Goal: Task Accomplishment & Management: Manage account settings

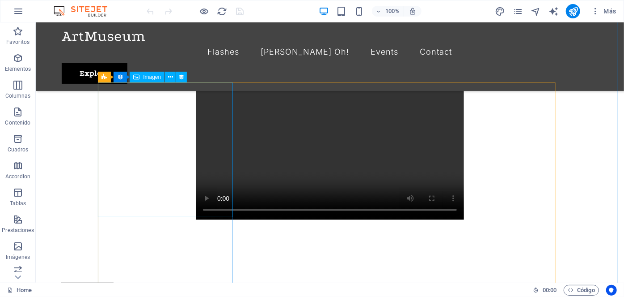
scroll to position [528, 0]
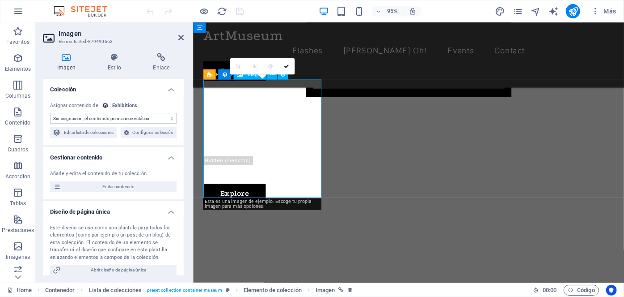
scroll to position [500, 0]
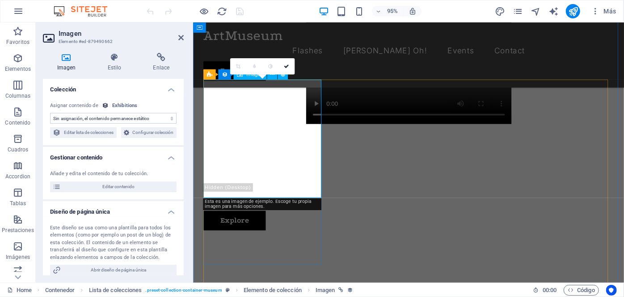
click at [63, 66] on h4 "Imagen" at bounding box center [68, 62] width 51 height 19
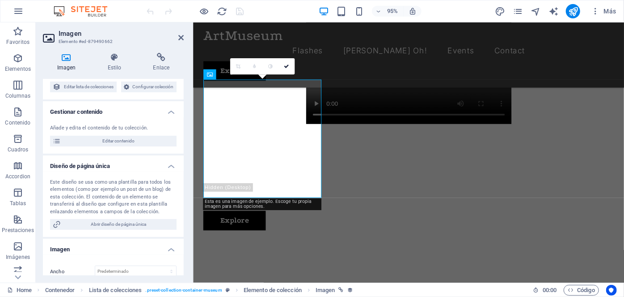
scroll to position [0, 0]
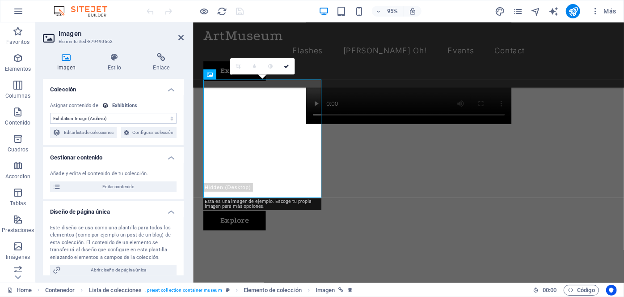
click at [69, 61] on icon at bounding box center [66, 57] width 47 height 9
click at [121, 119] on select "Sin asignación, el contenido permanece estático Creado a las (Fecha) Actualizad…" at bounding box center [113, 118] width 127 height 11
click at [148, 98] on div "Sin asignación, el contenido permanece estático Creado a las (Fecha) Actualizad…" at bounding box center [113, 120] width 141 height 51
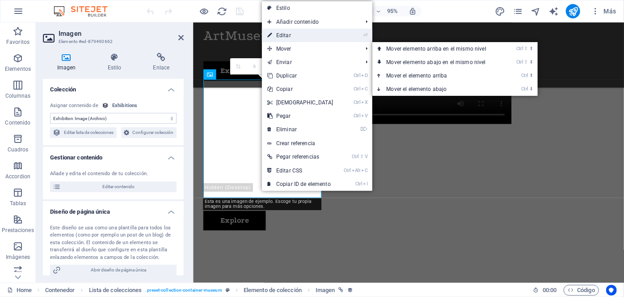
click at [298, 38] on link "⏎ Editar" at bounding box center [300, 35] width 77 height 13
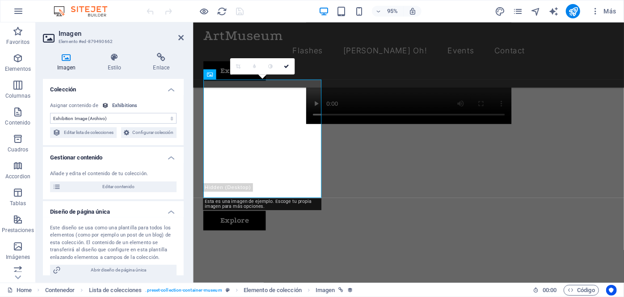
click at [72, 43] on h3 "Elemento #ed-879490662" at bounding box center [112, 42] width 107 height 8
click at [78, 37] on h2 "Imagen" at bounding box center [121, 34] width 125 height 8
click at [79, 119] on select "Sin asignación, el contenido permanece estático Creado a las (Fecha) Actualizad…" at bounding box center [113, 118] width 127 height 11
select select "updatedAt"
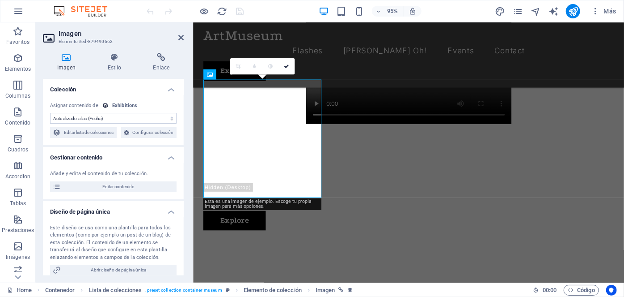
click at [50, 113] on select "Sin asignación, el contenido permanece estático Creado a las (Fecha) Actualizad…" at bounding box center [113, 118] width 127 height 11
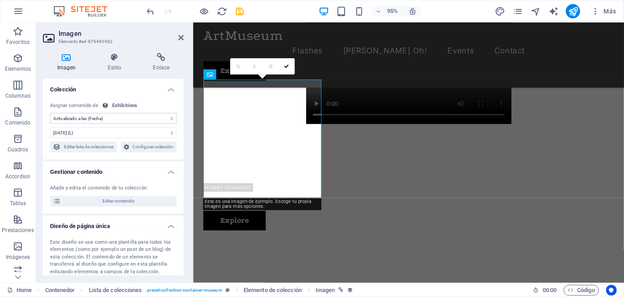
click at [93, 119] on select "Sin asignación, el contenido permanece estático Creado a las (Fecha) Actualizad…" at bounding box center [113, 118] width 127 height 11
click at [97, 129] on select "9/3/2025 (l) 09/03/2025 (L) Sep 3, 2025 (ll) September 3, 2025 (LL) Sep 3, 2025…" at bounding box center [113, 132] width 127 height 11
click at [168, 177] on h4 "Gestionar contenido" at bounding box center [113, 169] width 141 height 16
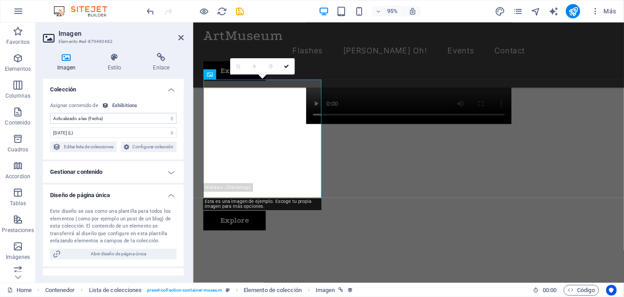
click at [168, 182] on h4 "Gestionar contenido" at bounding box center [113, 171] width 141 height 21
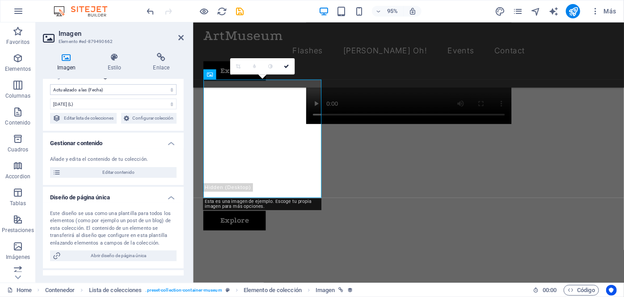
scroll to position [40, 0]
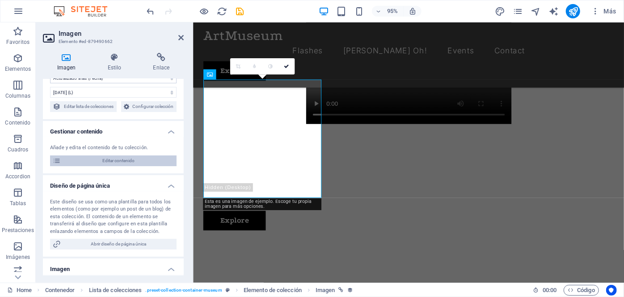
click at [127, 166] on span "Editar contenido" at bounding box center [119, 160] width 110 height 11
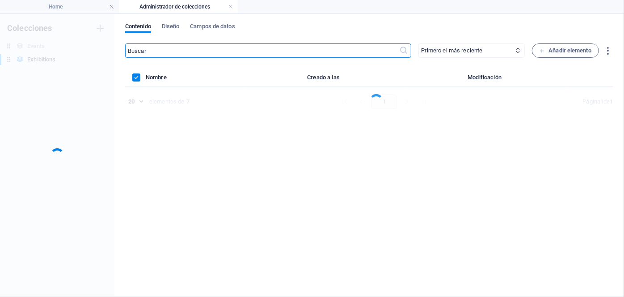
scroll to position [0, 0]
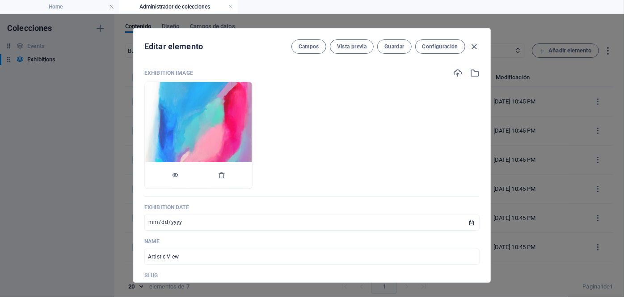
click at [252, 101] on img at bounding box center [198, 135] width 106 height 106
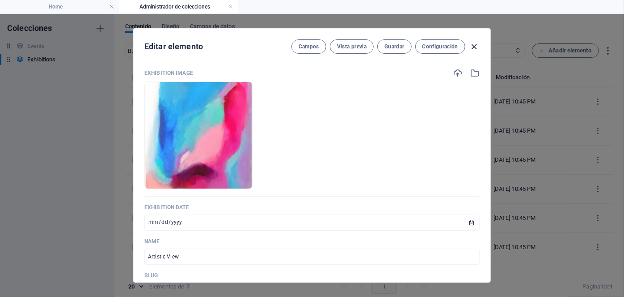
click at [473, 47] on icon "button" at bounding box center [475, 47] width 10 height 10
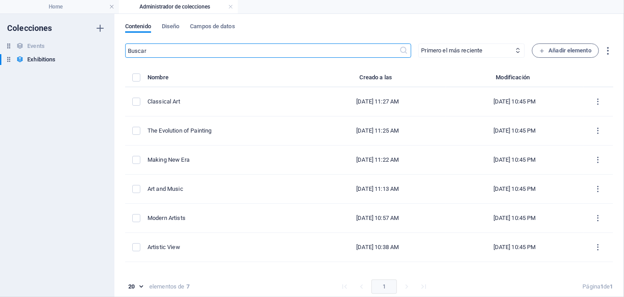
type input "2025-09-03"
type input "artistic-view"
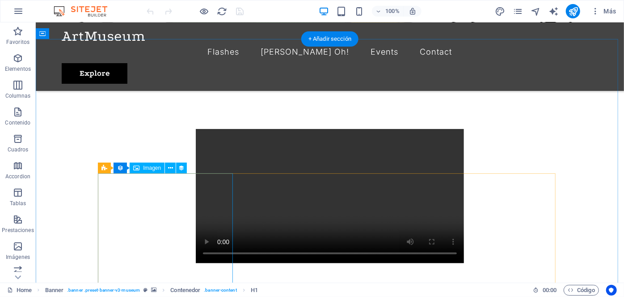
scroll to position [502, 0]
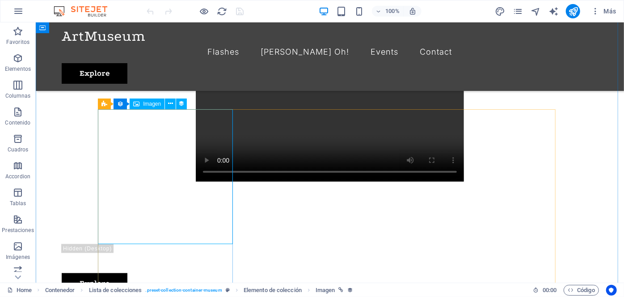
click at [149, 104] on span "Imagen" at bounding box center [152, 103] width 18 height 5
click at [151, 105] on span "Imagen" at bounding box center [152, 103] width 18 height 5
click at [151, 104] on span "Imagen" at bounding box center [152, 103] width 18 height 5
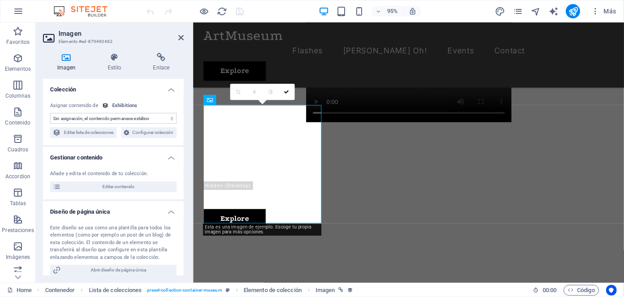
scroll to position [473, 0]
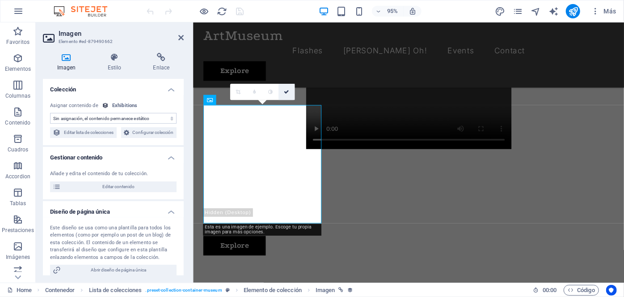
click at [290, 91] on link at bounding box center [287, 92] width 16 height 16
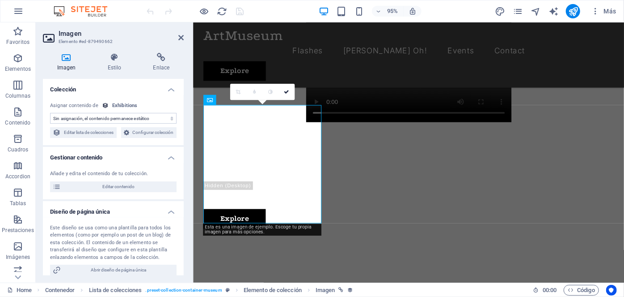
scroll to position [473, 0]
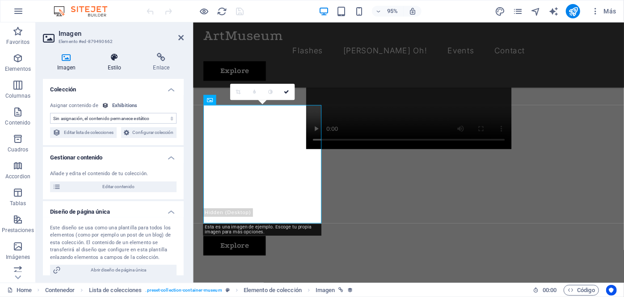
click at [110, 61] on icon at bounding box center [114, 57] width 42 height 9
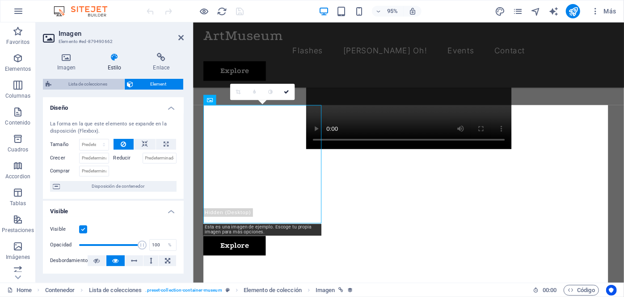
click at [101, 84] on span "Lista de colecciones" at bounding box center [88, 84] width 68 height 11
select select "68ae71559f3b5ee9fb0f0da3"
select select "columns.exhibition-date_ASC"
select select "columns.featured-exhibition"
select select "rem"
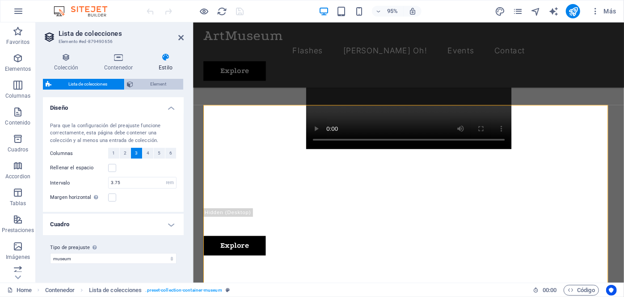
click at [145, 84] on span "Element" at bounding box center [158, 84] width 45 height 11
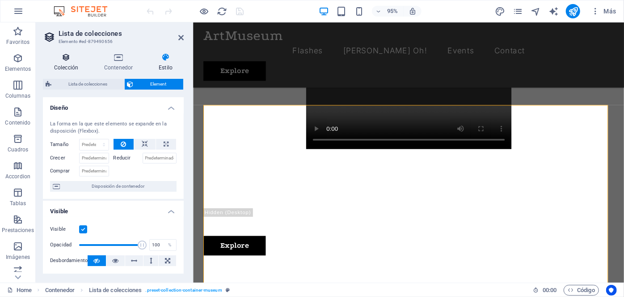
click at [75, 61] on icon at bounding box center [66, 57] width 47 height 9
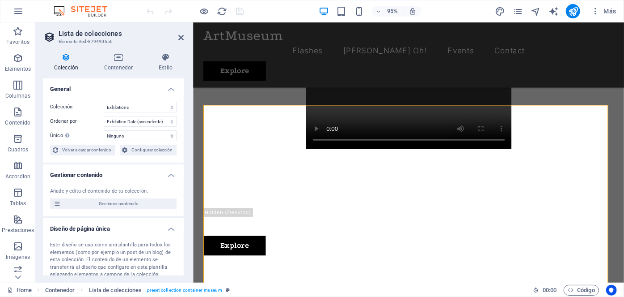
scroll to position [0, 0]
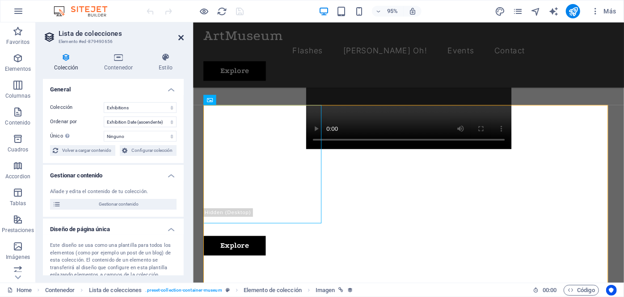
click at [180, 37] on icon at bounding box center [180, 37] width 5 height 7
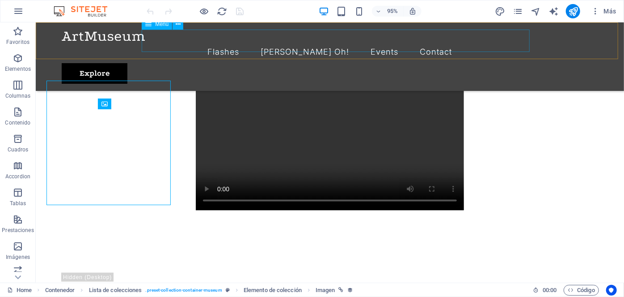
scroll to position [502, 0]
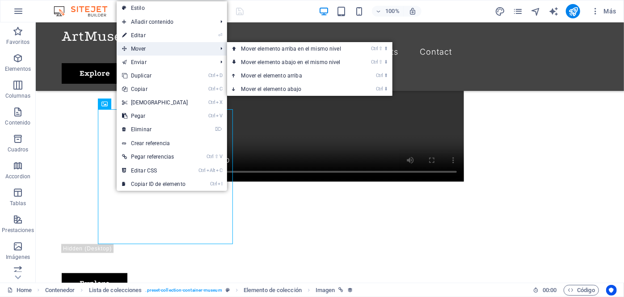
click at [147, 53] on span "Mover" at bounding box center [165, 48] width 97 height 13
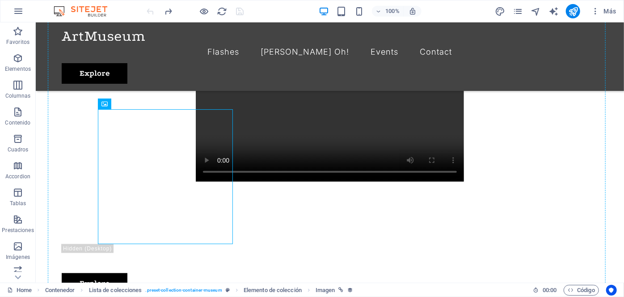
drag, startPoint x: 157, startPoint y: 192, endPoint x: 244, endPoint y: 156, distance: 94.0
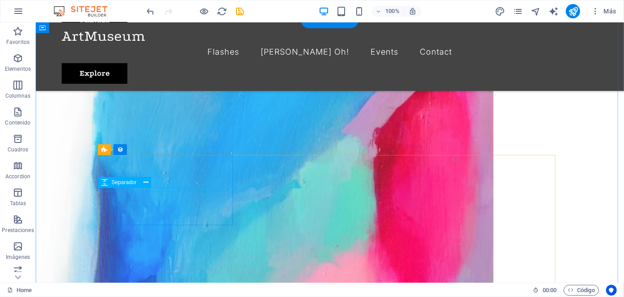
scroll to position [456, 0]
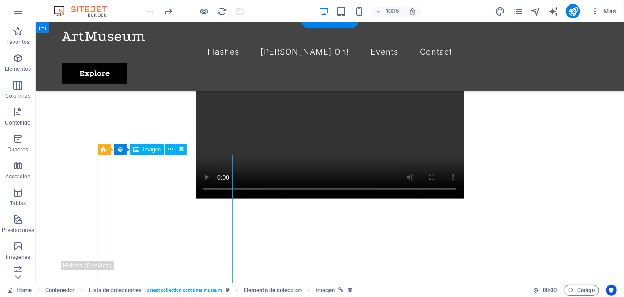
scroll to position [428, 0]
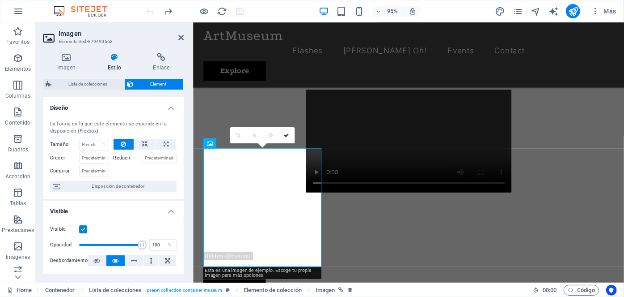
click at [249, 143] on div "0" at bounding box center [262, 135] width 64 height 16
click at [209, 144] on icon at bounding box center [209, 143] width 5 height 10
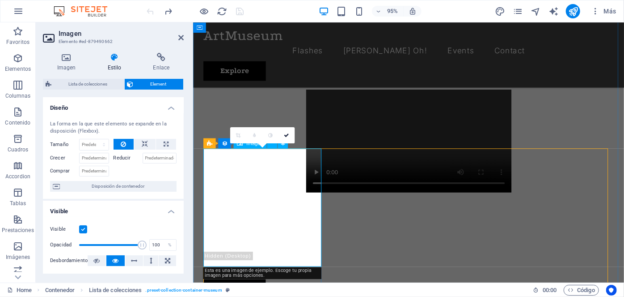
scroll to position [456, 0]
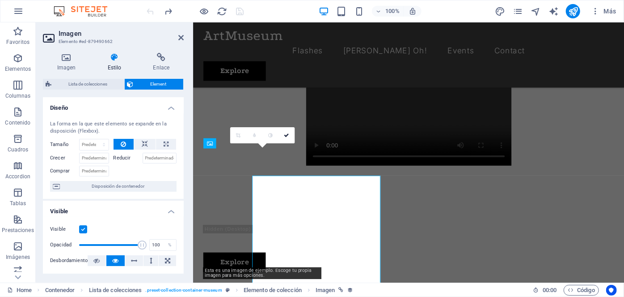
scroll to position [428, 0]
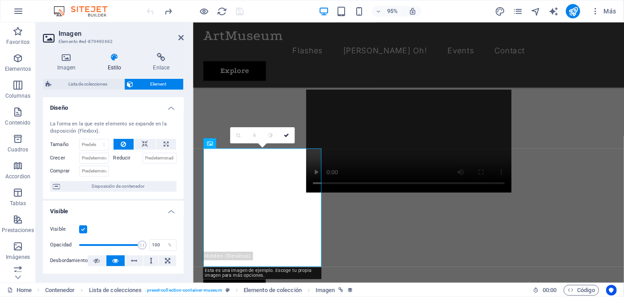
click at [165, 86] on span "Element" at bounding box center [158, 84] width 45 height 11
click at [162, 68] on h4 "Enlace" at bounding box center [161, 62] width 45 height 19
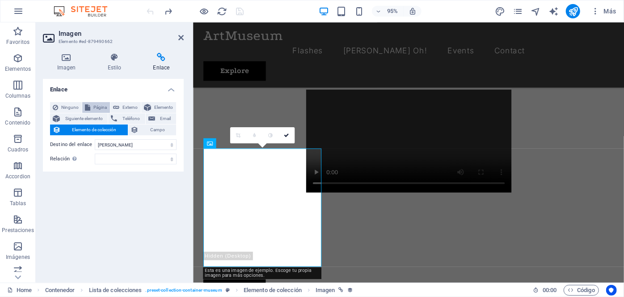
click at [92, 106] on button "Página" at bounding box center [96, 107] width 28 height 11
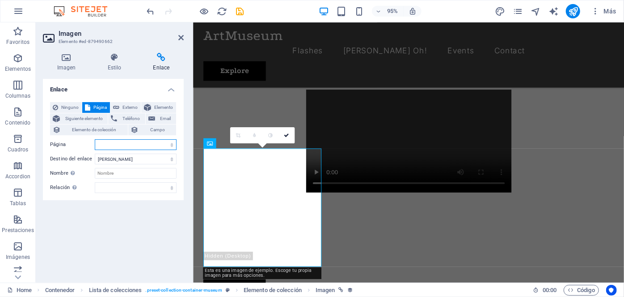
click at [113, 142] on select "Home Flashes Yu Gi Oh! Events Contact Privacy Legal Notice" at bounding box center [136, 144] width 82 height 11
select select "2"
click at [95, 139] on select "Home Flashes Yu Gi Oh! Events Contact Privacy Legal Notice" at bounding box center [136, 144] width 82 height 11
click at [76, 69] on h4 "Imagen" at bounding box center [68, 62] width 51 height 19
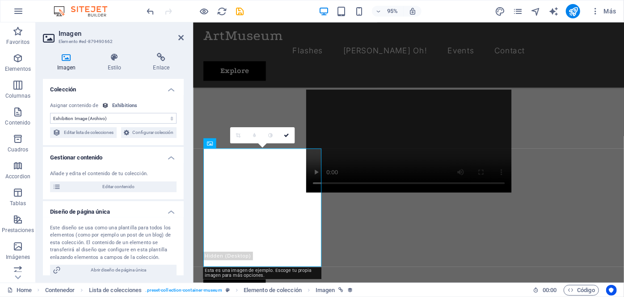
click at [88, 106] on div "Asignar contenido de" at bounding box center [74, 106] width 48 height 8
click at [122, 105] on div "Exhibitions" at bounding box center [124, 106] width 25 height 8
click at [118, 117] on select "Sin asignación, el contenido permanece estático Creado a las (Fecha) Actualizad…" at bounding box center [113, 118] width 127 height 11
select select "remainStatic"
click at [50, 113] on select "Sin asignación, el contenido permanece estático Creado a las (Fecha) Actualizad…" at bounding box center [113, 118] width 127 height 11
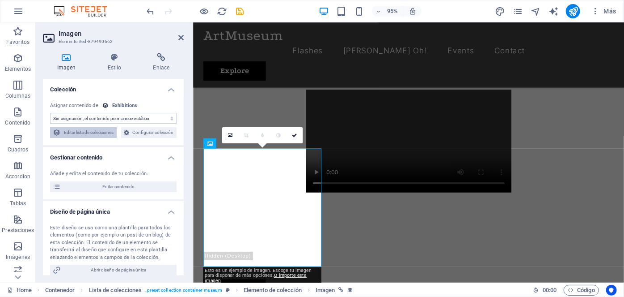
click at [114, 134] on span "Editar lista de colecciones" at bounding box center [89, 132] width 51 height 11
select select "68ae71559f3b5ee9fb0f0da3"
select select "columns.exhibition-date_ASC"
select select "columns.featured-exhibition"
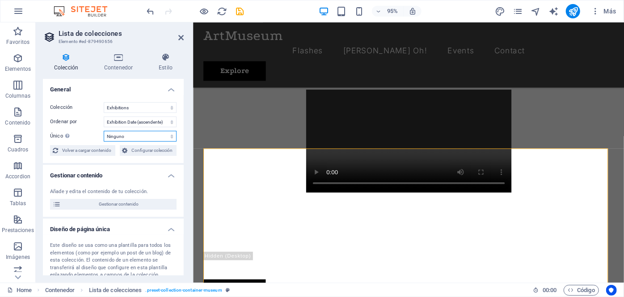
click at [126, 134] on select "Ninguno Exhibition Image Exhibition Date Name Slug Exhibition Intro Exhibition …" at bounding box center [140, 136] width 73 height 11
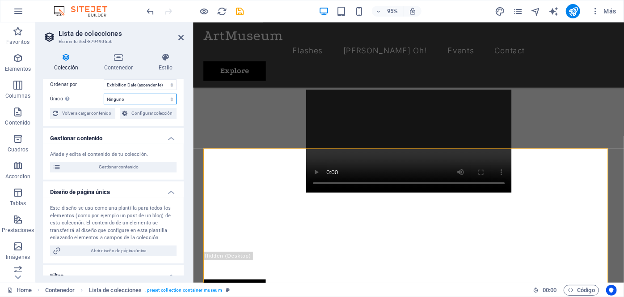
scroll to position [0, 0]
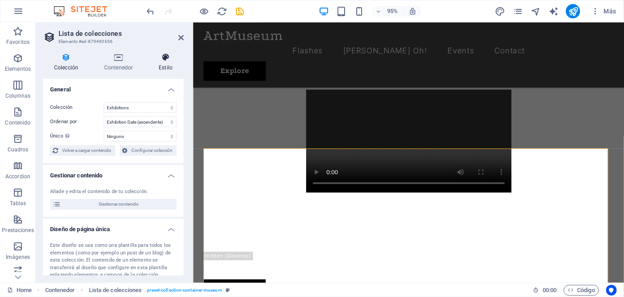
click at [165, 62] on h4 "Estilo" at bounding box center [166, 62] width 36 height 19
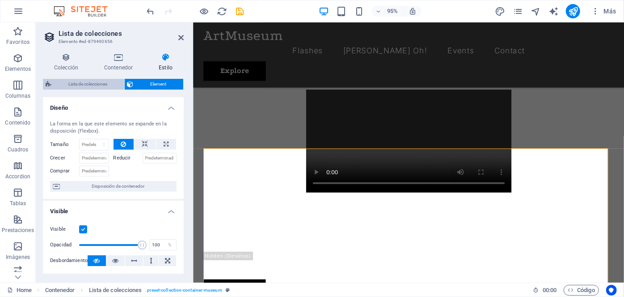
click at [85, 82] on span "Lista de colecciones" at bounding box center [88, 84] width 68 height 11
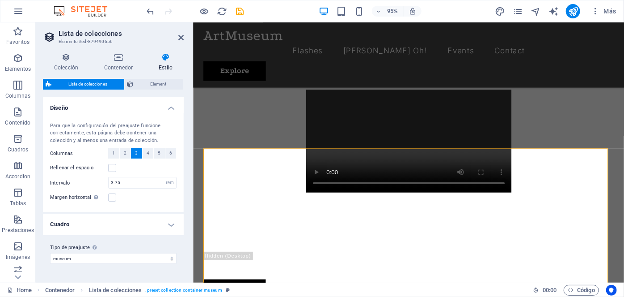
click at [69, 89] on span "Lista de colecciones" at bounding box center [88, 84] width 68 height 11
click at [71, 84] on span "Lista de colecciones" at bounding box center [88, 84] width 68 height 11
click at [158, 84] on span "Element" at bounding box center [158, 84] width 45 height 11
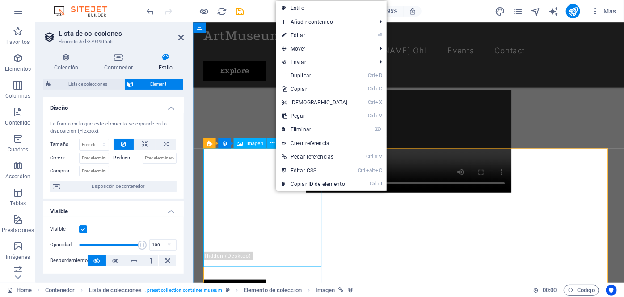
click at [254, 145] on span "Imagen" at bounding box center [254, 142] width 17 height 5
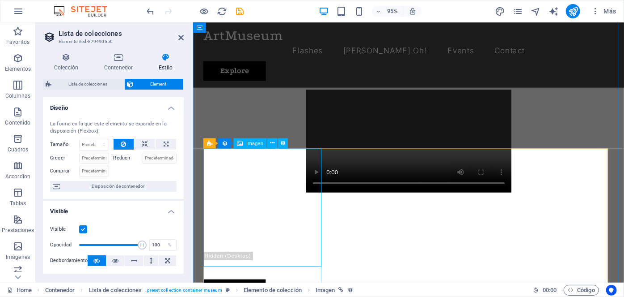
click at [254, 144] on span "Imagen" at bounding box center [254, 142] width 17 height 5
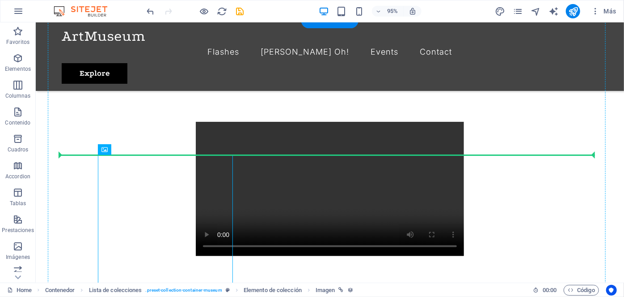
scroll to position [456, 0]
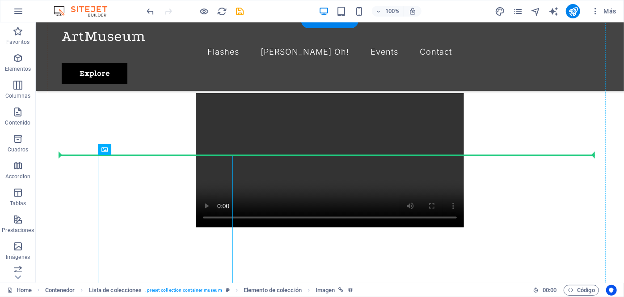
drag, startPoint x: 289, startPoint y: 165, endPoint x: 263, endPoint y: 153, distance: 29.8
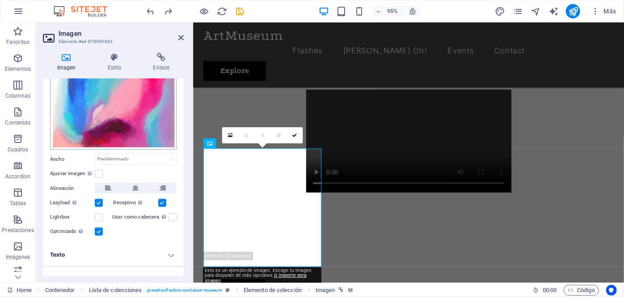
scroll to position [203, 0]
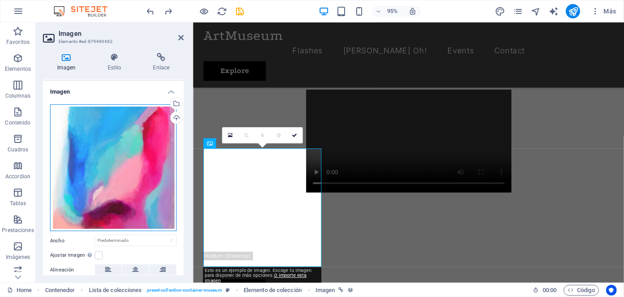
click at [113, 141] on div "Arrastra archivos aquí, haz clic para escoger archivos o selecciona archivos de…" at bounding box center [113, 167] width 127 height 127
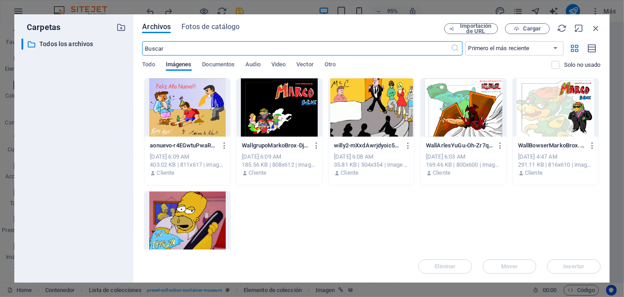
scroll to position [521, 0]
click at [596, 30] on icon "button" at bounding box center [596, 28] width 10 height 10
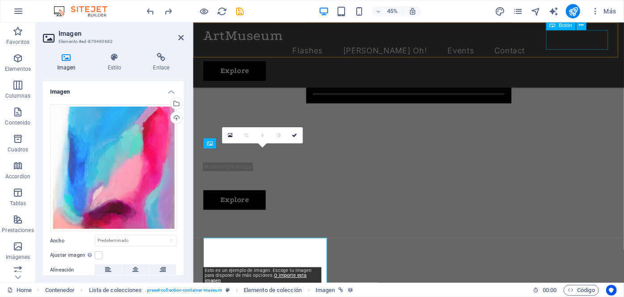
scroll to position [428, 0]
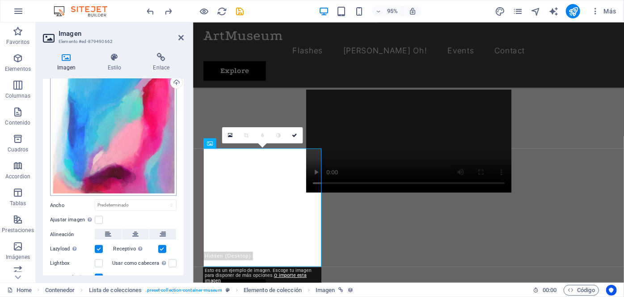
scroll to position [244, 0]
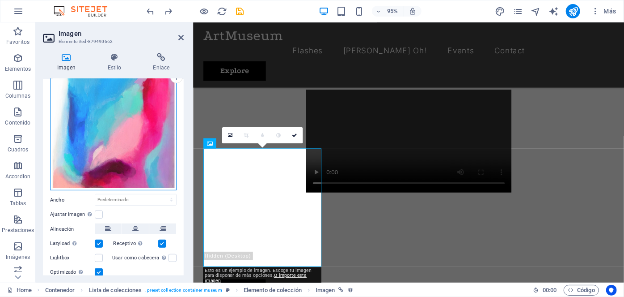
click at [125, 161] on div "Arrastra archivos aquí, haz clic para escoger archivos o selecciona archivos de…" at bounding box center [113, 127] width 127 height 127
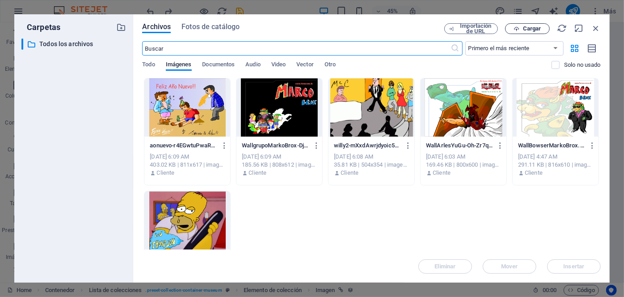
click at [521, 27] on span "Cargar" at bounding box center [527, 29] width 37 height 6
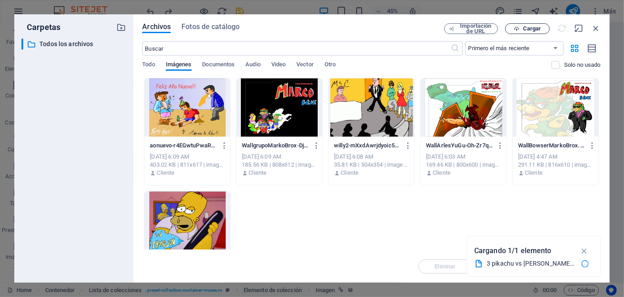
click at [533, 33] on button "Cargar" at bounding box center [527, 28] width 45 height 11
click at [534, 32] on button "Cargar" at bounding box center [527, 28] width 45 height 11
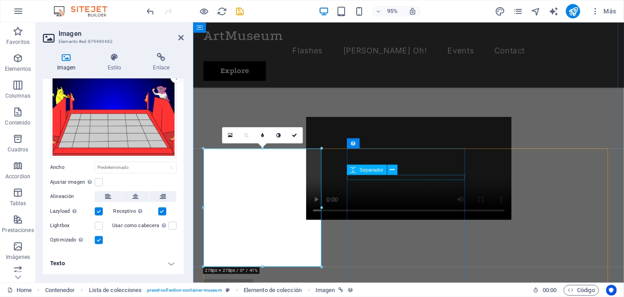
scroll to position [456, 0]
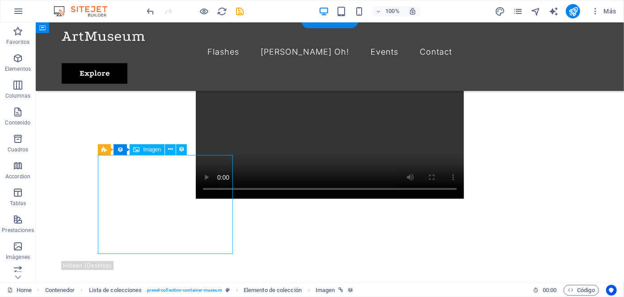
scroll to position [428, 0]
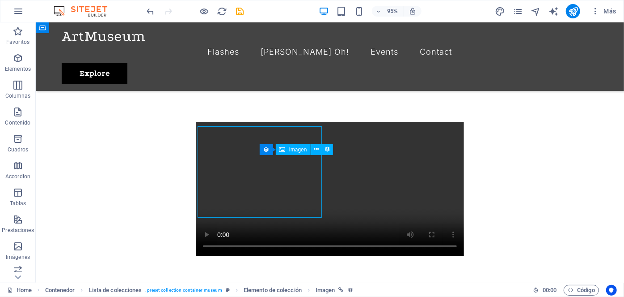
scroll to position [456, 0]
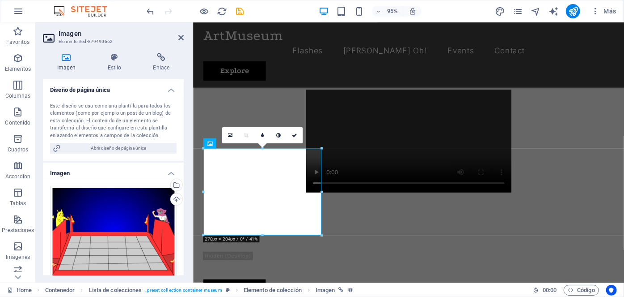
scroll to position [81, 0]
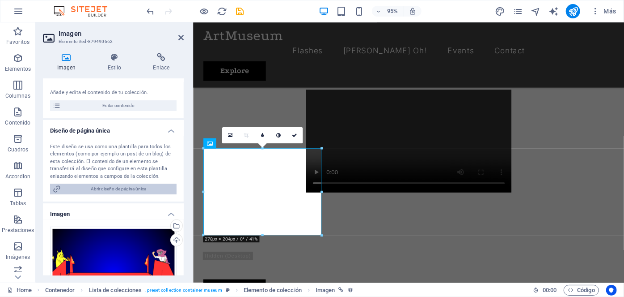
click at [113, 194] on span "Abrir diseño de página única" at bounding box center [119, 188] width 110 height 11
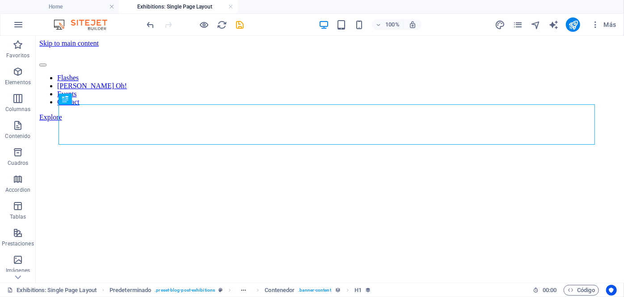
scroll to position [0, 0]
select select "68ae71559f3b5ee9fb0f0da6"
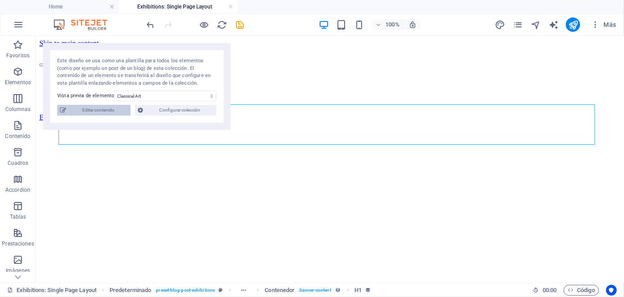
click at [109, 110] on span "Editar contenido" at bounding box center [98, 110] width 59 height 11
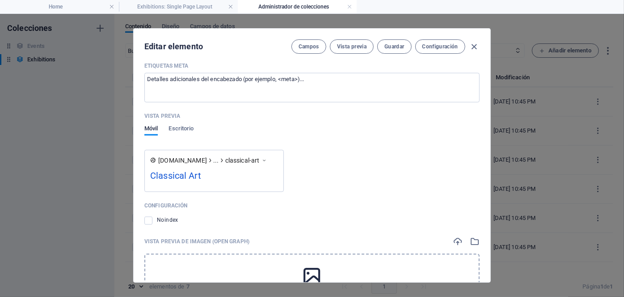
scroll to position [992, 0]
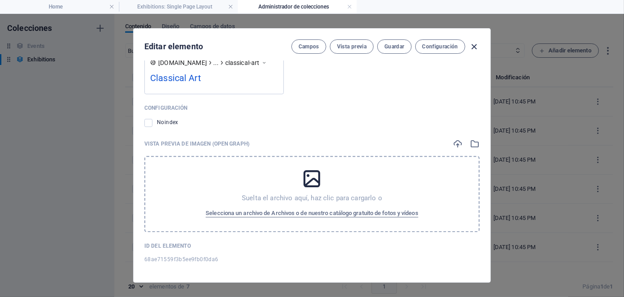
click at [472, 45] on icon "button" at bounding box center [475, 47] width 10 height 10
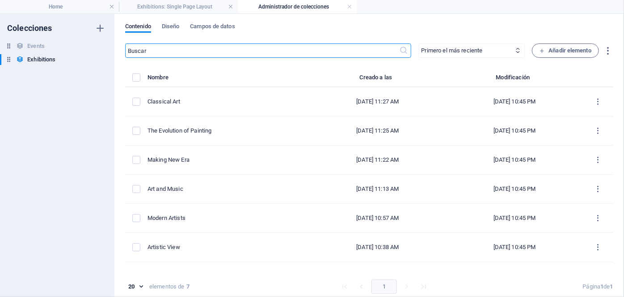
type input "2025-09-03"
type input "classical-art"
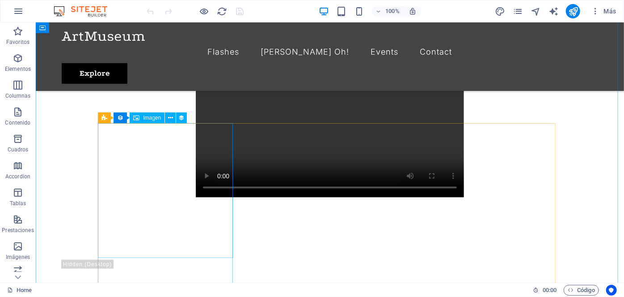
scroll to position [487, 0]
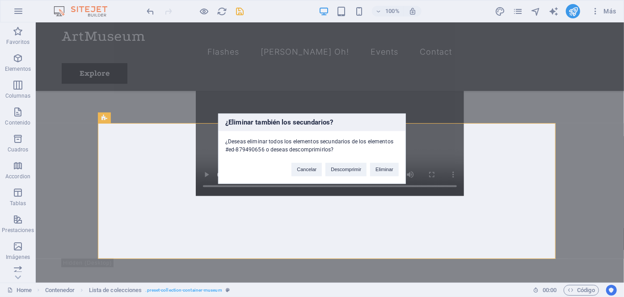
click at [173, 155] on div "¿Eliminar también los secundarios? ¿Deseas eliminar todos los elementos secunda…" at bounding box center [312, 148] width 624 height 297
drag, startPoint x: 380, startPoint y: 169, endPoint x: 316, endPoint y: 146, distance: 67.3
click at [380, 169] on button "Eliminar" at bounding box center [384, 168] width 29 height 13
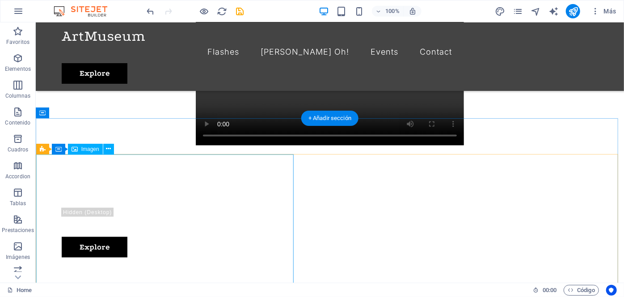
scroll to position [528, 0]
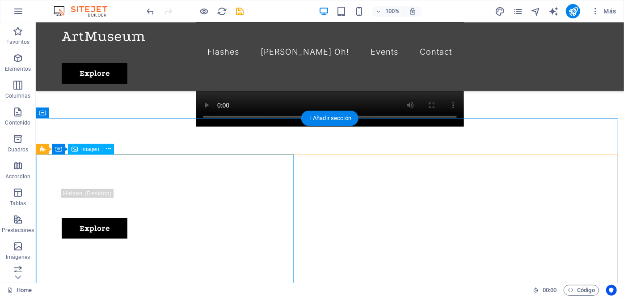
select select "vw"
select select "px"
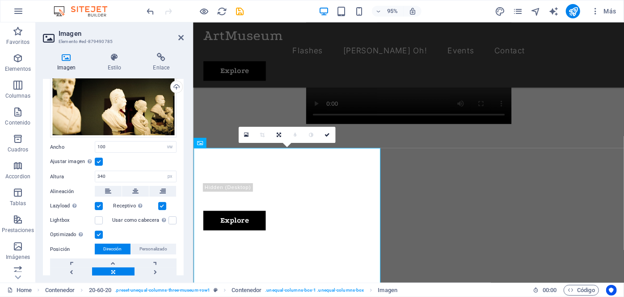
scroll to position [0, 0]
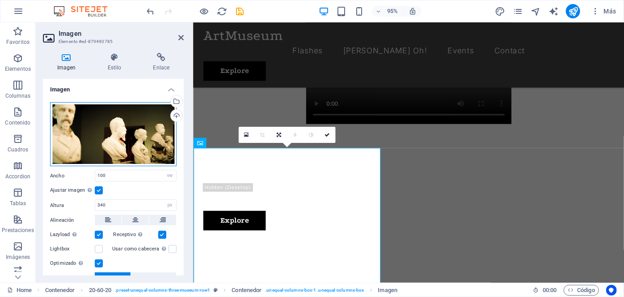
click at [126, 152] on div "Arrastra archivos aquí, haz clic para escoger archivos o selecciona archivos de…" at bounding box center [113, 134] width 127 height 64
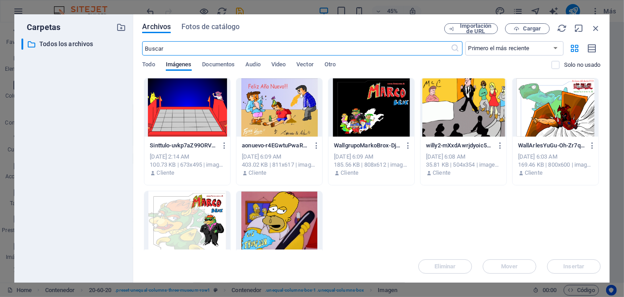
scroll to position [594, 0]
click at [208, 110] on div at bounding box center [187, 107] width 86 height 58
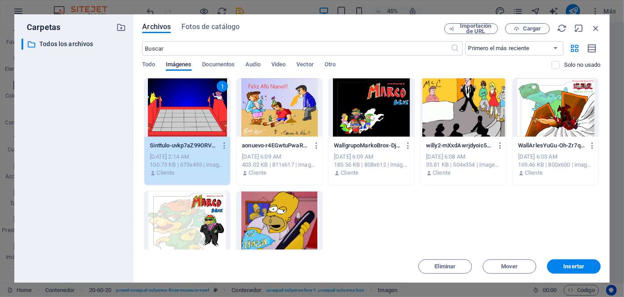
click at [208, 110] on div "1" at bounding box center [187, 107] width 86 height 58
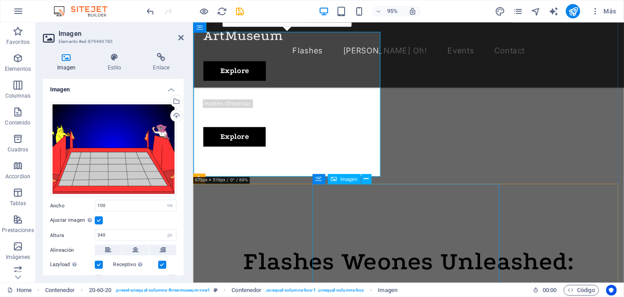
scroll to position [540, 0]
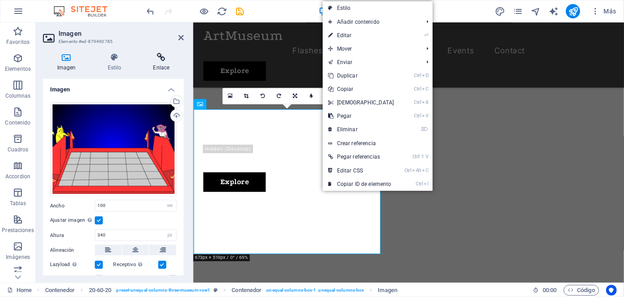
click at [158, 60] on icon at bounding box center [161, 57] width 45 height 9
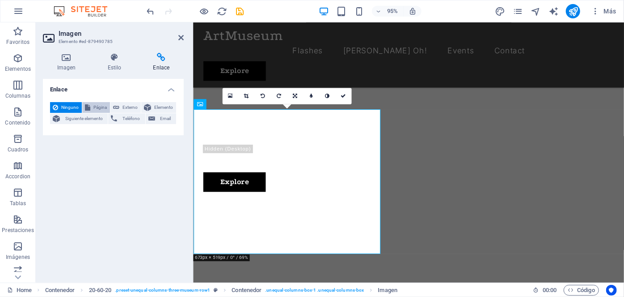
click at [100, 110] on span "Página" at bounding box center [100, 107] width 14 height 11
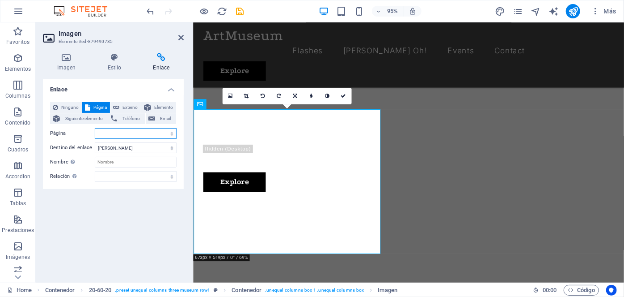
click at [122, 131] on select "Home Flashes Yu Gi Oh! Events Contact Privacy Legal Notice" at bounding box center [136, 133] width 82 height 11
select select "2"
click at [95, 128] on select "Home Flashes Yu Gi Oh! Events Contact Privacy Legal Notice" at bounding box center [136, 133] width 82 height 11
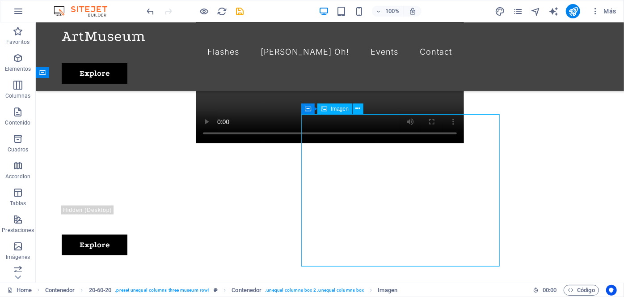
scroll to position [569, 0]
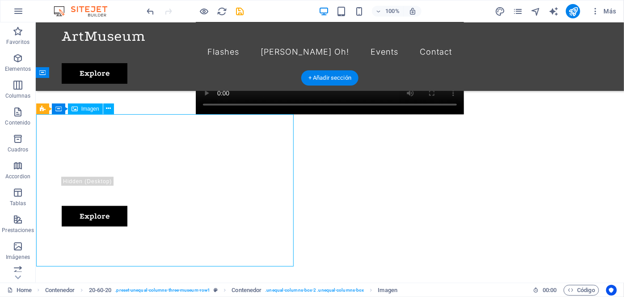
select select "2"
select select
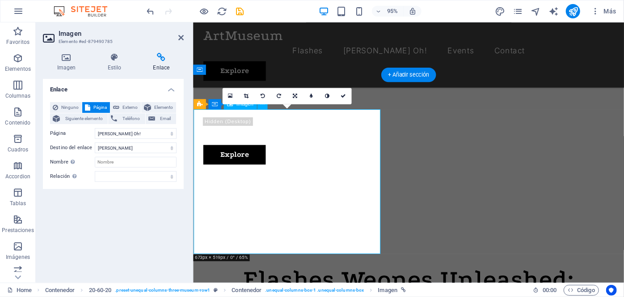
scroll to position [540, 0]
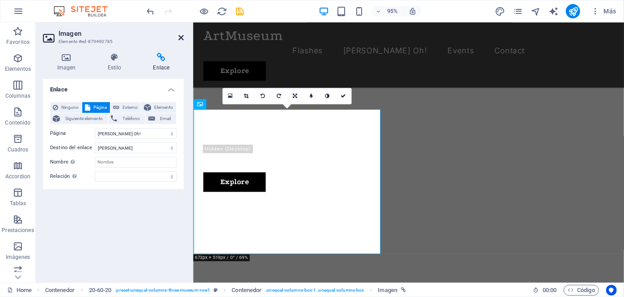
click at [181, 38] on icon at bounding box center [180, 37] width 5 height 7
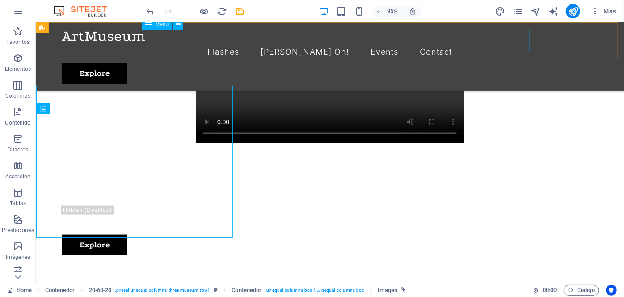
scroll to position [569, 0]
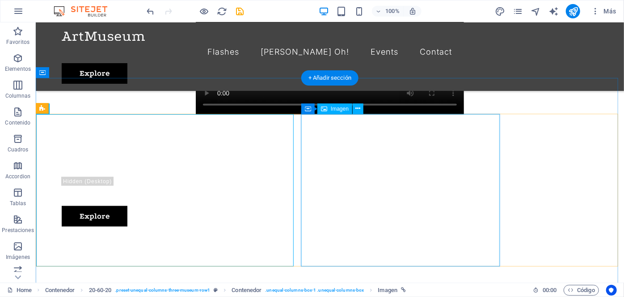
select select "vw"
select select "px"
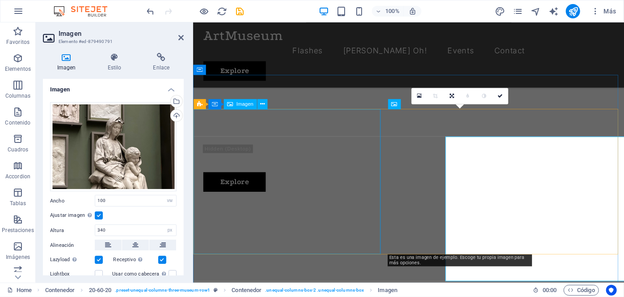
scroll to position [540, 0]
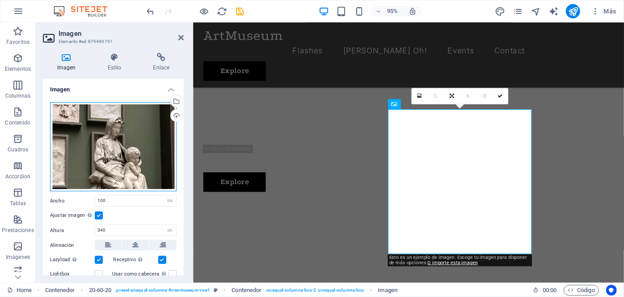
click at [127, 133] on div "Arrastra archivos aquí, haz clic para escoger archivos o selecciona archivos de…" at bounding box center [113, 146] width 127 height 89
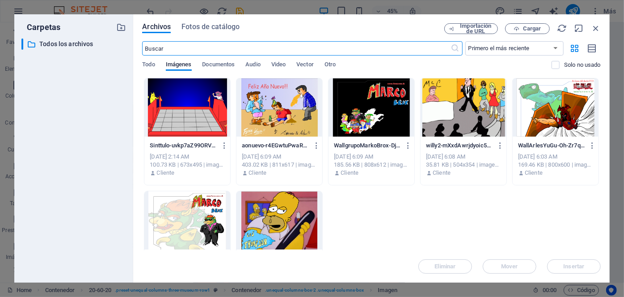
scroll to position [634, 0]
click at [378, 217] on div "Sinttulo-uvkp7aZ99ORVA8pCPYs9ZA.png Sinttulo-uvkp7aZ99ORVA8pCPYs9ZA.png [DATE] …" at bounding box center [371, 188] width 459 height 220
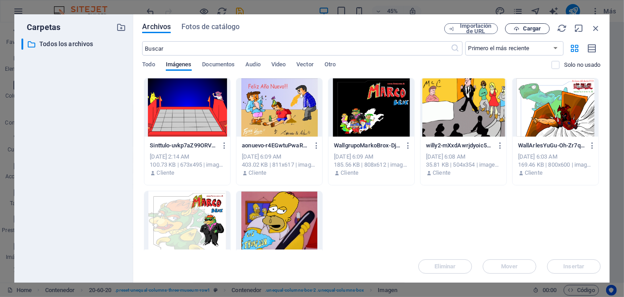
click at [526, 28] on span "Cargar" at bounding box center [532, 28] width 18 height 5
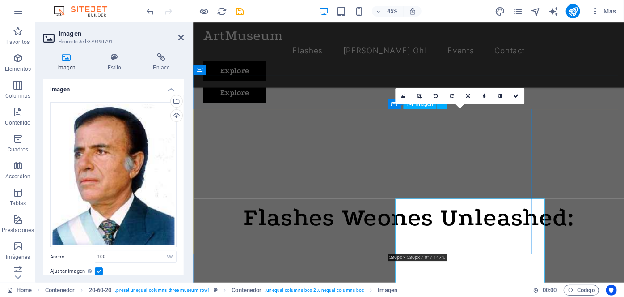
scroll to position [540, 0]
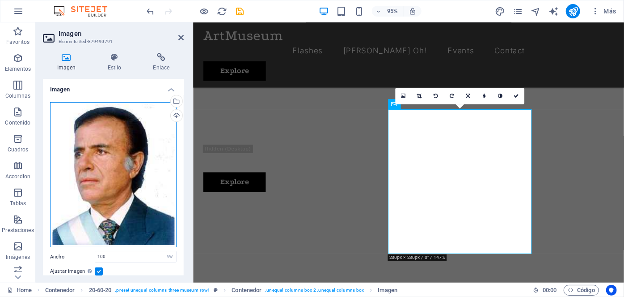
click at [140, 140] on div "Arrastra archivos aquí, haz clic para escoger archivos o selecciona archivos de…" at bounding box center [113, 174] width 127 height 145
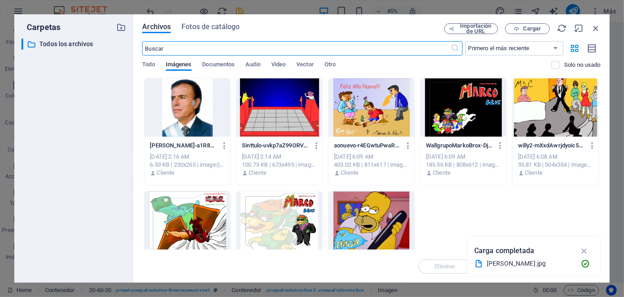
scroll to position [634, 0]
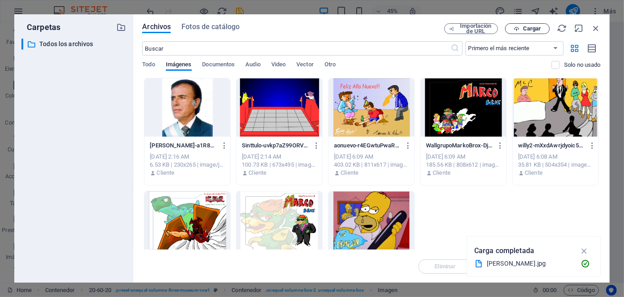
click at [513, 29] on span "Cargar" at bounding box center [527, 29] width 37 height 6
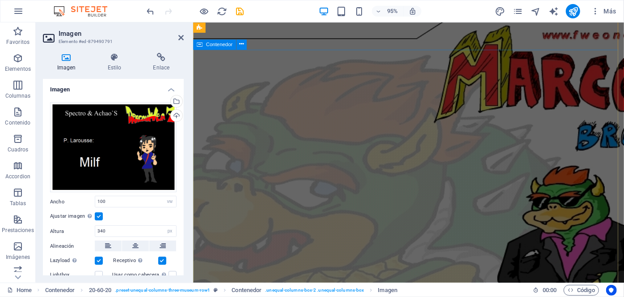
scroll to position [0, 0]
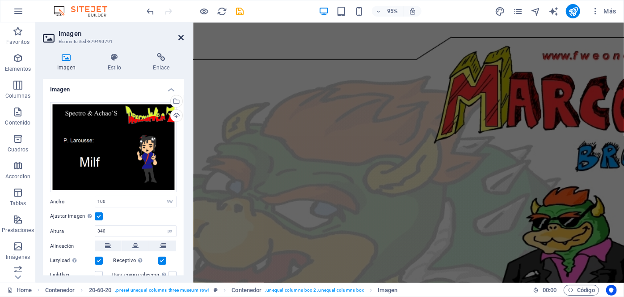
click at [181, 40] on icon at bounding box center [180, 37] width 5 height 7
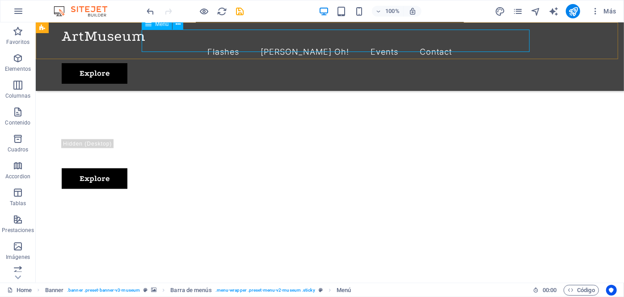
click at [486, 40] on nav "Flashes Yu Gi Oh! Events Contact" at bounding box center [329, 51] width 537 height 22
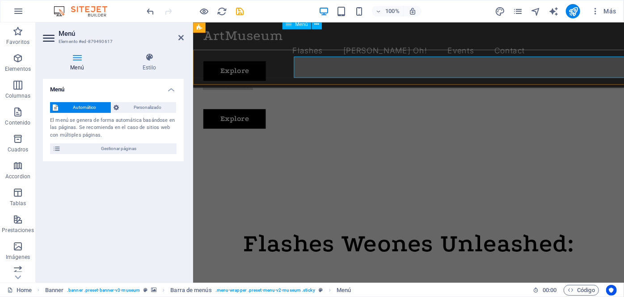
scroll to position [578, 0]
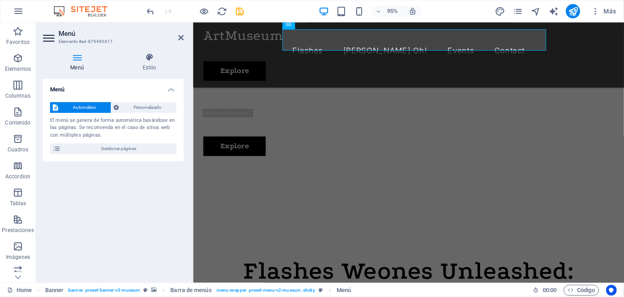
click at [86, 64] on h4 "Menú" at bounding box center [79, 62] width 72 height 19
click at [452, 41] on nav "Flashes Yu Gi Oh! Events Contact" at bounding box center [419, 52] width 432 height 22
click at [182, 37] on icon at bounding box center [180, 37] width 5 height 7
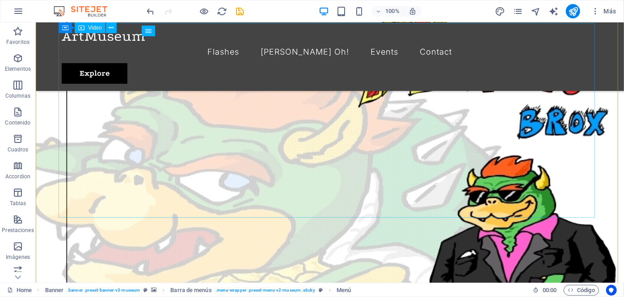
scroll to position [0, 0]
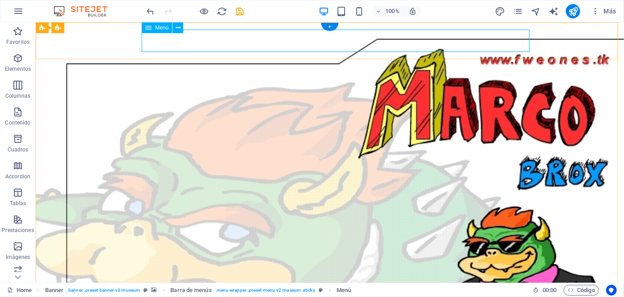
click at [330, 27] on div "+" at bounding box center [329, 27] width 17 height 8
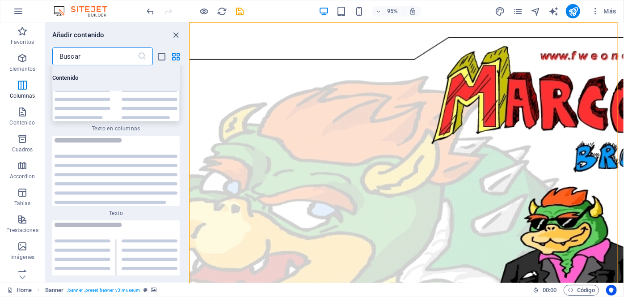
scroll to position [2997, 0]
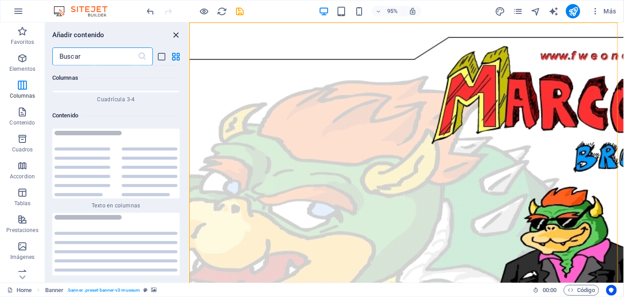
click at [176, 35] on icon "close panel" at bounding box center [176, 35] width 10 height 10
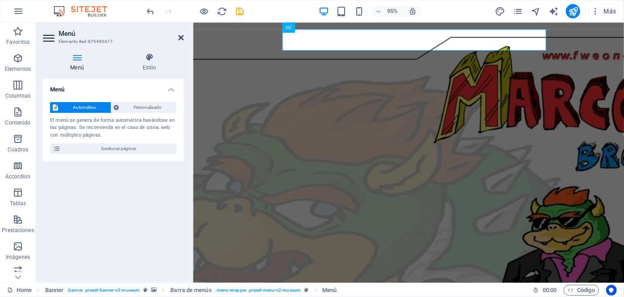
click at [181, 40] on icon at bounding box center [180, 37] width 5 height 7
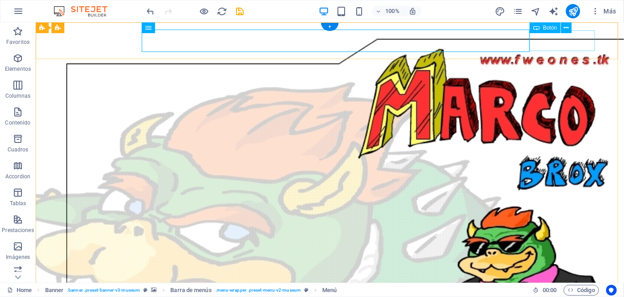
click at [0, 0] on icon at bounding box center [0, 0] width 0 height 0
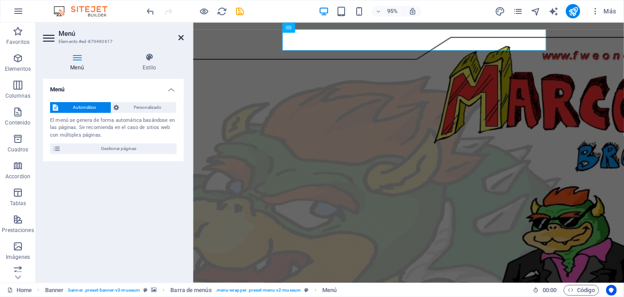
click at [180, 36] on icon at bounding box center [180, 37] width 5 height 7
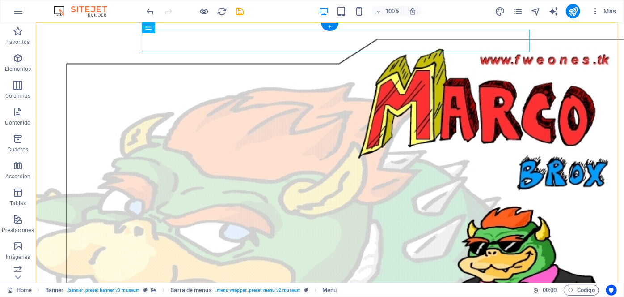
click at [329, 25] on div "+" at bounding box center [329, 27] width 17 height 8
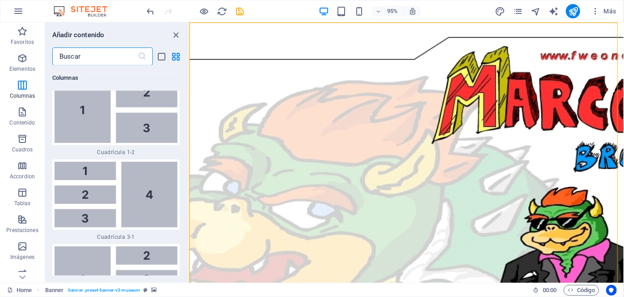
scroll to position [2098, 0]
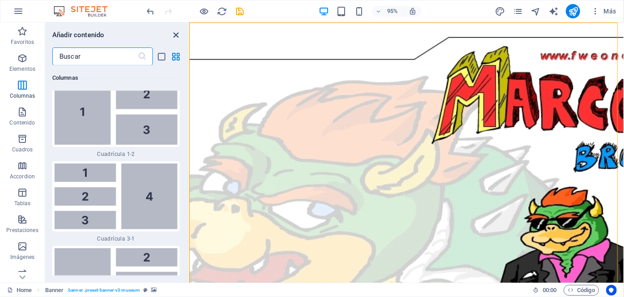
click at [178, 35] on icon "close panel" at bounding box center [176, 35] width 10 height 10
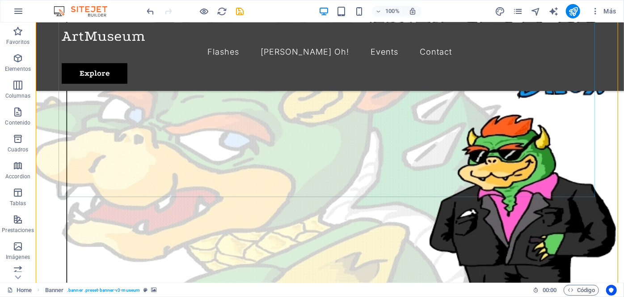
scroll to position [122, 0]
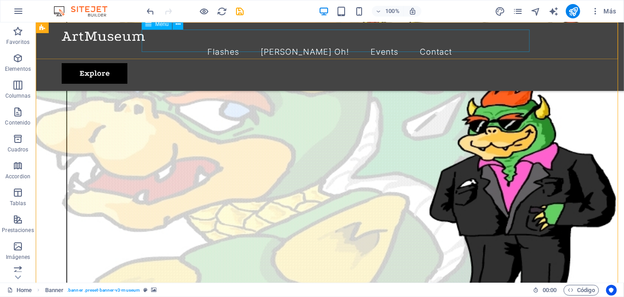
click at [410, 42] on nav "Flashes Yu Gi Oh! Events Contact" at bounding box center [329, 51] width 537 height 22
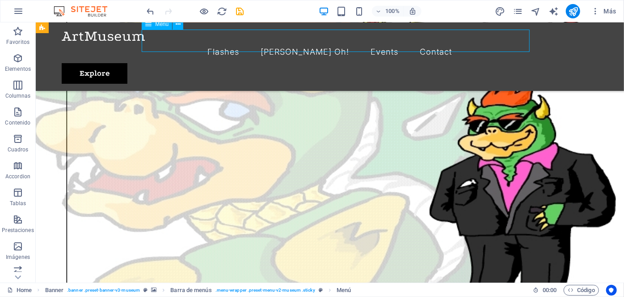
click at [422, 42] on nav "Flashes Yu Gi Oh! Events Contact" at bounding box center [329, 51] width 537 height 22
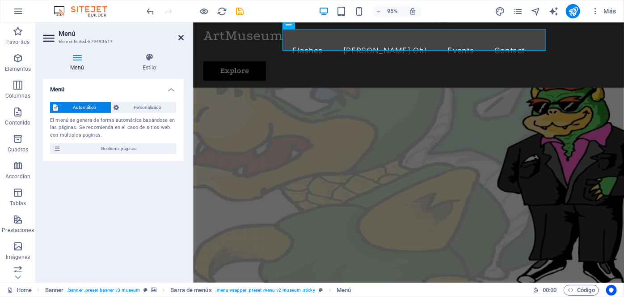
click at [179, 38] on icon at bounding box center [180, 37] width 5 height 7
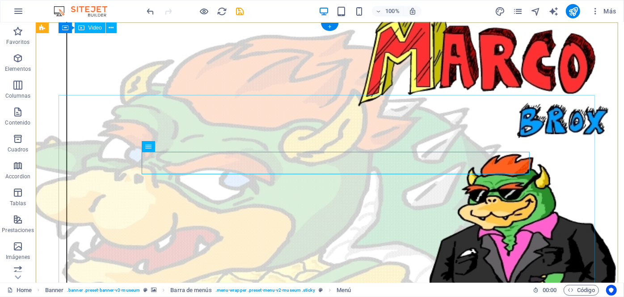
scroll to position [0, 0]
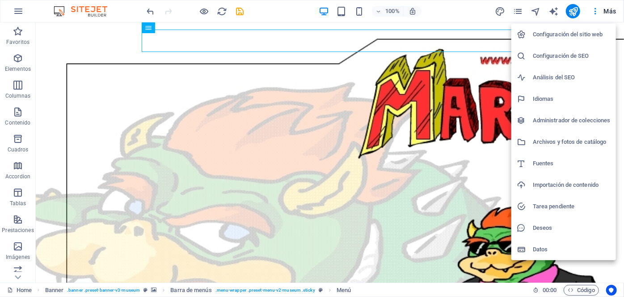
click at [421, 59] on div at bounding box center [312, 148] width 624 height 297
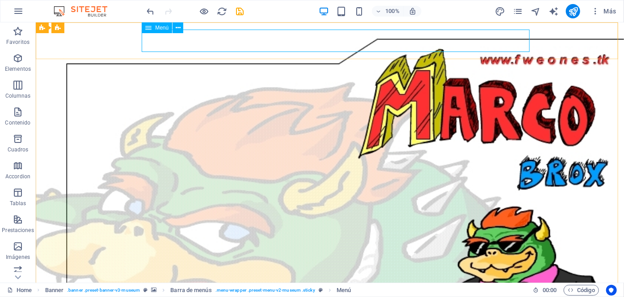
click at [144, 26] on div "Menú" at bounding box center [157, 27] width 30 height 11
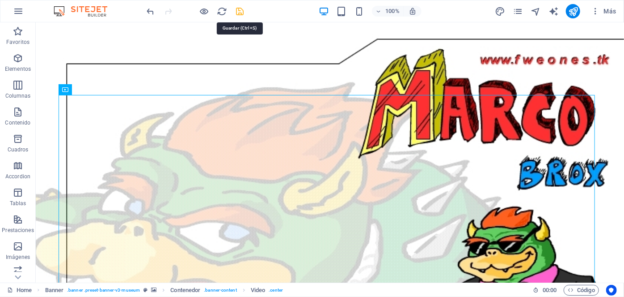
click at [241, 11] on icon "save" at bounding box center [240, 11] width 10 height 10
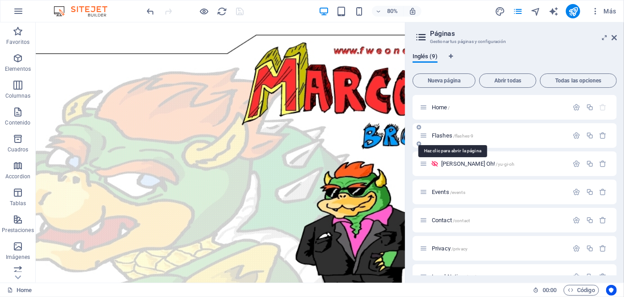
click at [441, 135] on span "Flashes /flashes-9" at bounding box center [453, 135] width 42 height 7
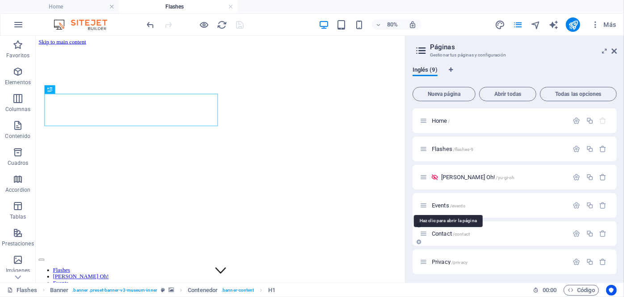
drag, startPoint x: 444, startPoint y: 204, endPoint x: 435, endPoint y: 204, distance: 8.9
click at [435, 204] on span "Events /events" at bounding box center [449, 205] width 34 height 7
click at [578, 205] on icon "button" at bounding box center [577, 205] width 8 height 8
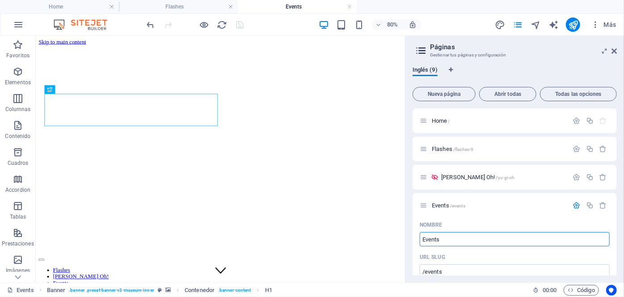
drag, startPoint x: 498, startPoint y: 275, endPoint x: 483, endPoint y: 284, distance: 16.8
click at [451, 238] on input "Events" at bounding box center [515, 239] width 190 height 14
drag, startPoint x: 444, startPoint y: 240, endPoint x: 422, endPoint y: 239, distance: 21.9
click at [422, 239] on input "Events" at bounding box center [515, 239] width 190 height 14
type input "Dr"
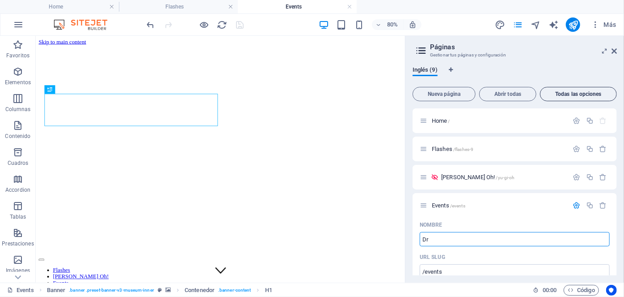
type input "/dr"
type input "Dragon W"
type input "/dragon"
type input "Dragon Wea"
type input "/dragon-wea-z"
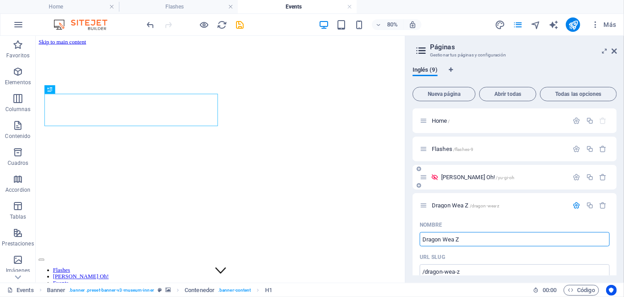
type input "Dragon Wea Z"
click at [435, 178] on icon at bounding box center [435, 177] width 8 height 8
click at [433, 177] on icon at bounding box center [435, 177] width 8 height 8
click at [425, 177] on icon at bounding box center [424, 177] width 8 height 8
click at [577, 177] on icon "button" at bounding box center [577, 177] width 8 height 8
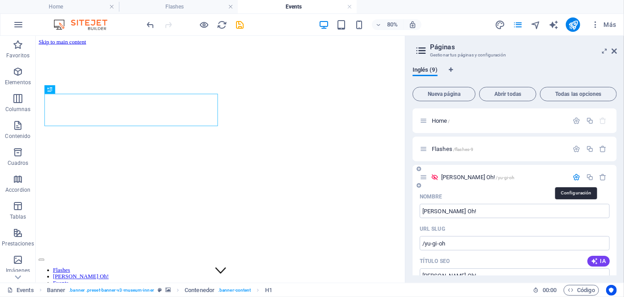
click at [577, 177] on icon "button" at bounding box center [577, 177] width 8 height 8
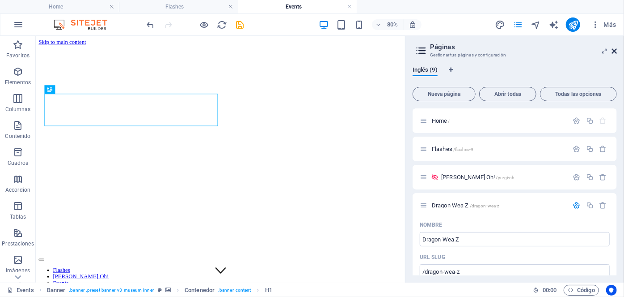
click at [612, 51] on icon at bounding box center [614, 50] width 5 height 7
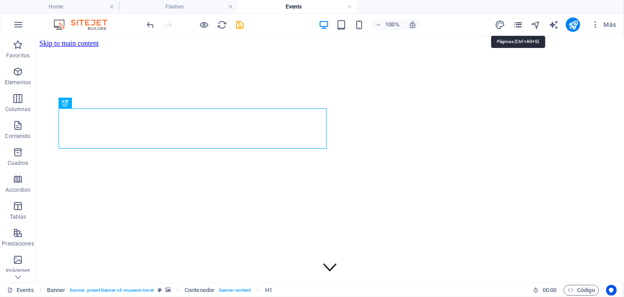
click at [520, 26] on icon "pages" at bounding box center [518, 25] width 10 height 10
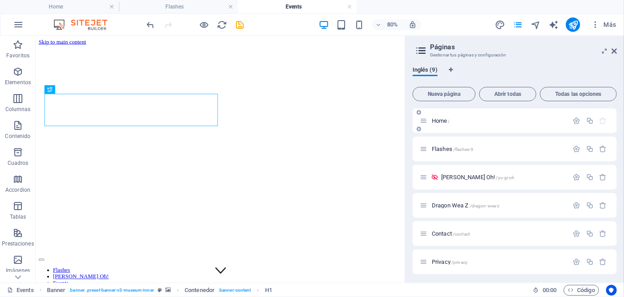
click at [442, 122] on span "Home /" at bounding box center [441, 120] width 18 height 7
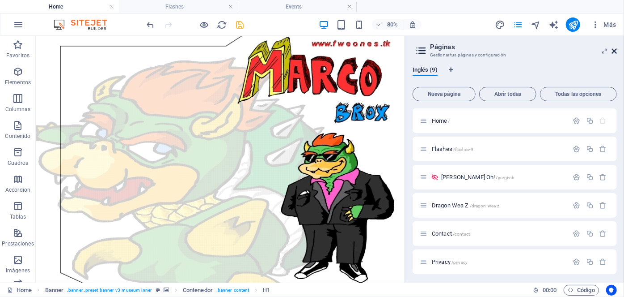
click at [616, 52] on icon at bounding box center [614, 50] width 5 height 7
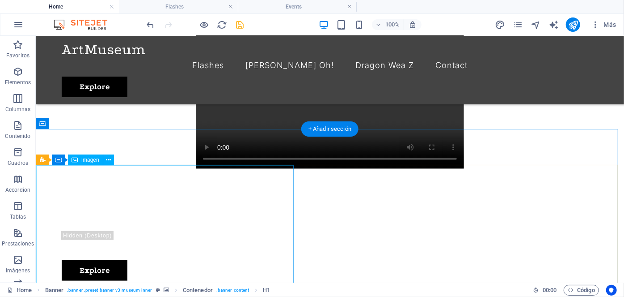
scroll to position [610, 0]
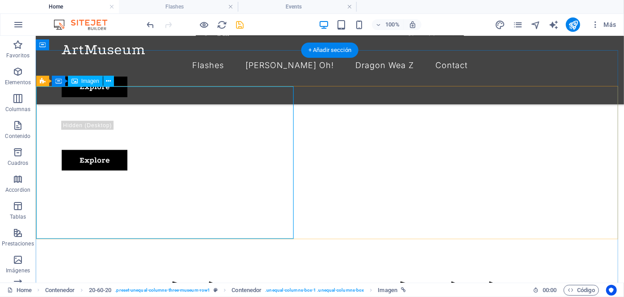
select select "vw"
select select "px"
select select "2"
select select
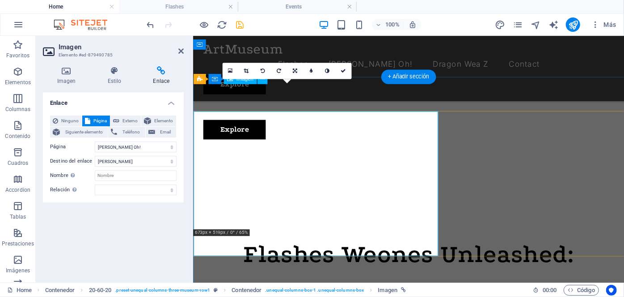
scroll to position [581, 0]
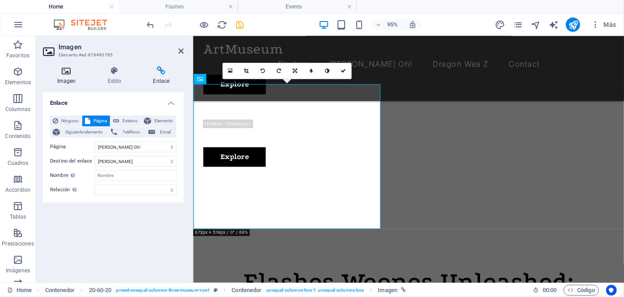
click at [72, 76] on h4 "Imagen" at bounding box center [68, 75] width 51 height 19
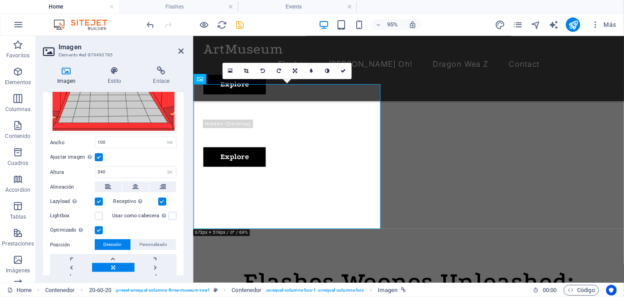
scroll to position [109, 0]
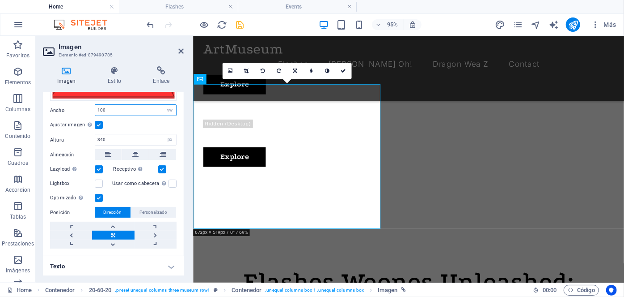
click at [103, 110] on input "100" at bounding box center [135, 110] width 81 height 11
click at [106, 109] on input "100" at bounding box center [135, 110] width 81 height 11
drag, startPoint x: 107, startPoint y: 109, endPoint x: 89, endPoint y: 109, distance: 18.8
click at [89, 109] on div "Ancho 100 Predeterminado automático px rem % em vh vw" at bounding box center [113, 110] width 127 height 12
click at [114, 107] on input "90" at bounding box center [135, 110] width 81 height 11
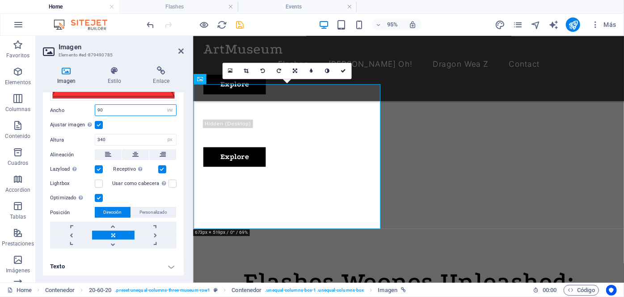
drag, startPoint x: 114, startPoint y: 107, endPoint x: 81, endPoint y: 110, distance: 33.2
click at [81, 110] on div "Ancho 90 Predeterminado automático px rem % em vh vw" at bounding box center [113, 110] width 127 height 12
type input "50"
click at [126, 106] on input "50" at bounding box center [135, 110] width 81 height 11
click at [99, 125] on label at bounding box center [99, 125] width 8 height 8
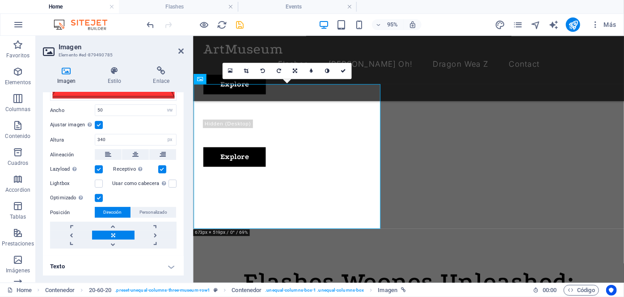
click at [0, 0] on input "Ajustar imagen Ajustar imagen automáticamente a un ancho y alto fijo" at bounding box center [0, 0] width 0 height 0
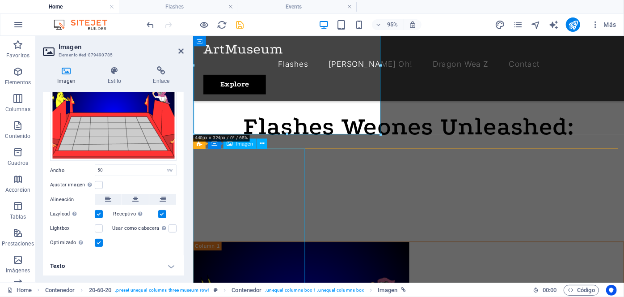
scroll to position [540, 0]
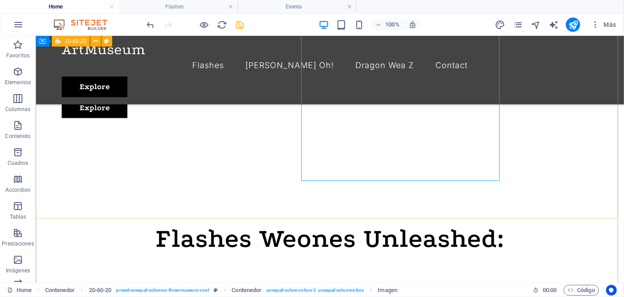
scroll to position [609, 0]
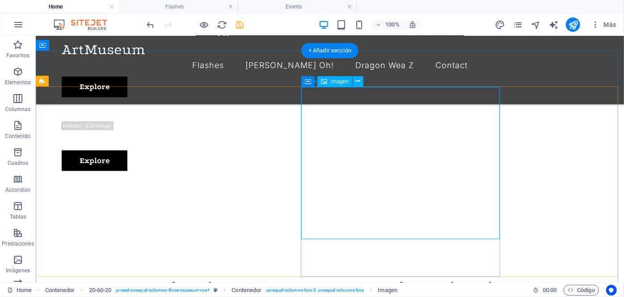
select select "vw"
select select "px"
select select
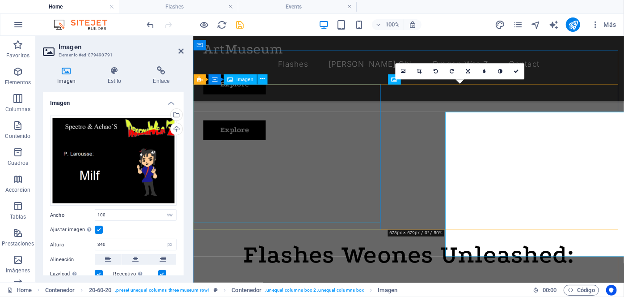
scroll to position [581, 0]
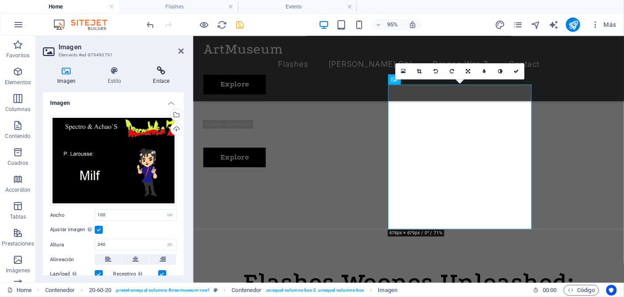
click at [160, 77] on h4 "Enlace" at bounding box center [161, 75] width 45 height 19
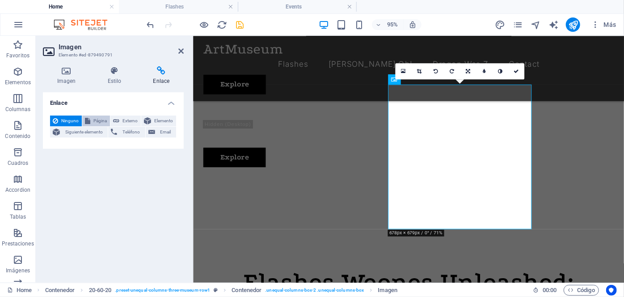
click at [99, 123] on span "Página" at bounding box center [100, 120] width 14 height 11
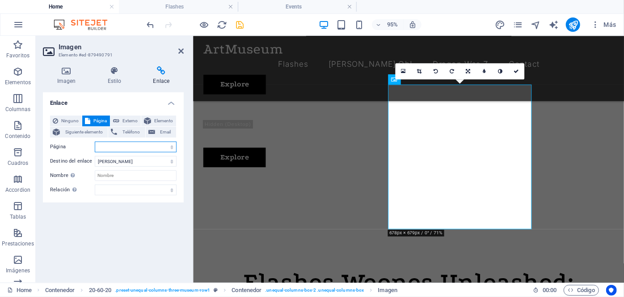
click at [125, 148] on select "Home Flashes Yu Gi Oh! Dragon Wea Z Contact Privacy Legal Notice" at bounding box center [136, 146] width 82 height 11
select select "3"
click at [95, 141] on select "Home Flashes Yu Gi Oh! Dragon Wea Z Contact Privacy Legal Notice" at bounding box center [136, 146] width 82 height 11
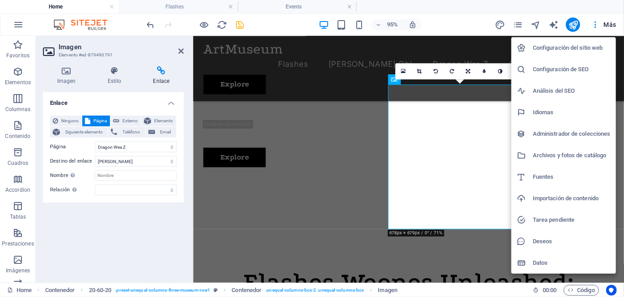
click at [520, 25] on div at bounding box center [312, 148] width 624 height 297
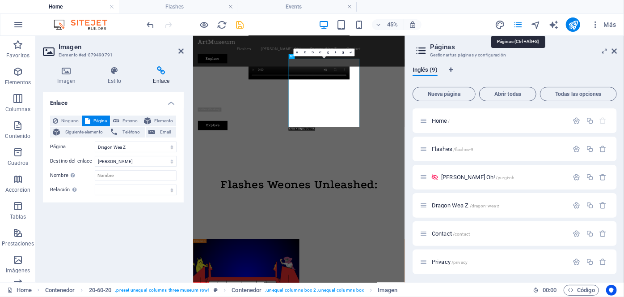
scroll to position [648, 0]
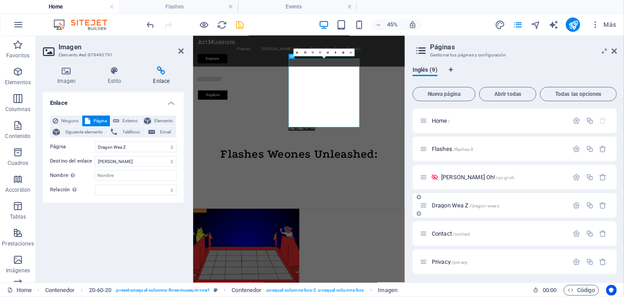
click at [451, 204] on span "Dragon Wea Z /dragon-wea-z" at bounding box center [466, 205] width 68 height 7
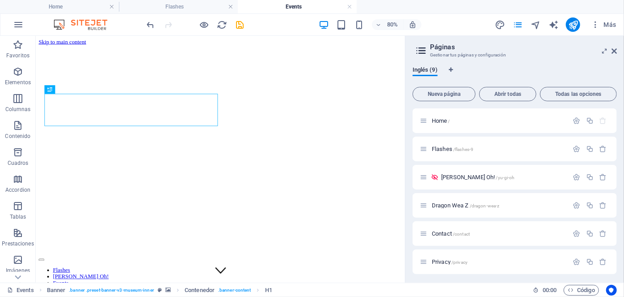
scroll to position [0, 0]
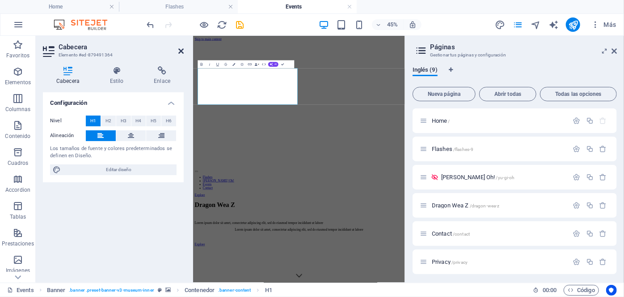
click at [182, 51] on icon at bounding box center [180, 50] width 5 height 7
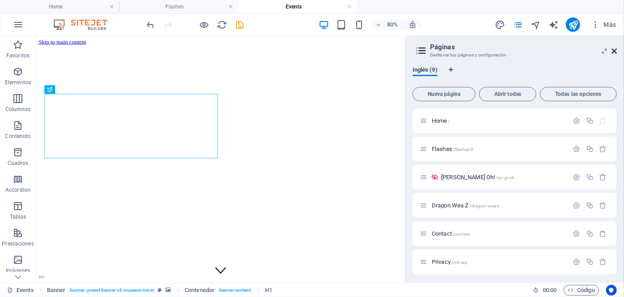
click at [613, 51] on icon at bounding box center [614, 50] width 5 height 7
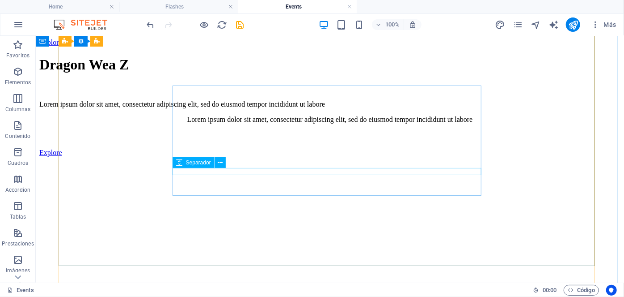
scroll to position [203, 0]
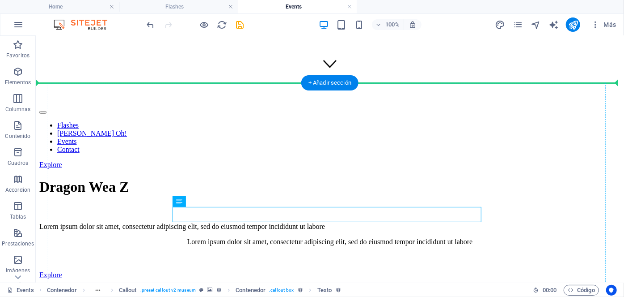
drag, startPoint x: 343, startPoint y: 212, endPoint x: 347, endPoint y: 140, distance: 72.5
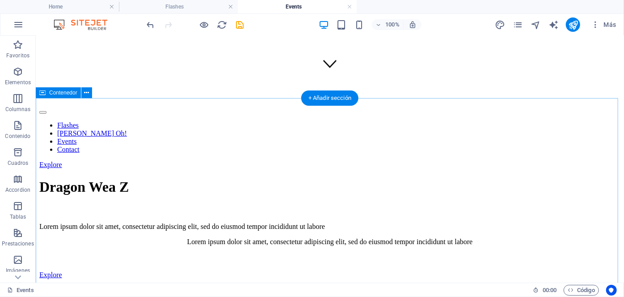
scroll to position [284, 0]
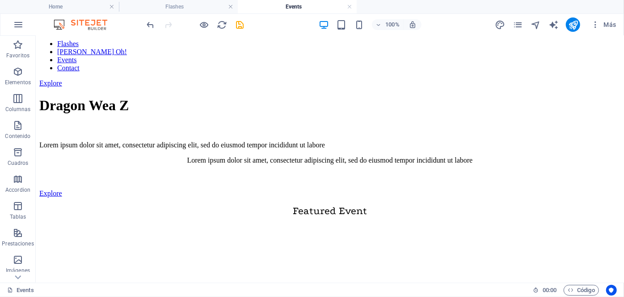
click at [345, 277] on figure at bounding box center [330, 277] width 560 height 0
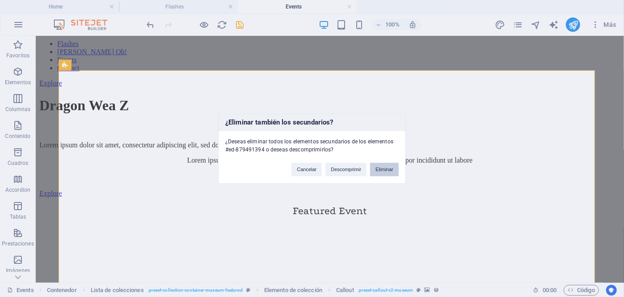
click at [377, 170] on button "Eliminar" at bounding box center [384, 168] width 29 height 13
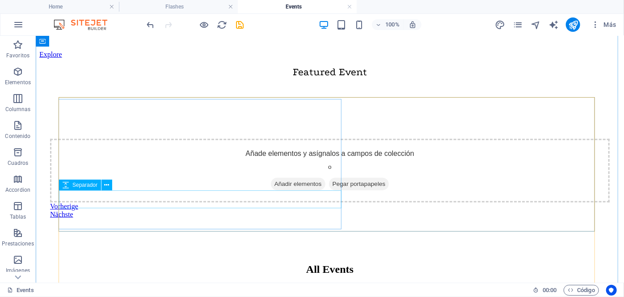
scroll to position [407, 0]
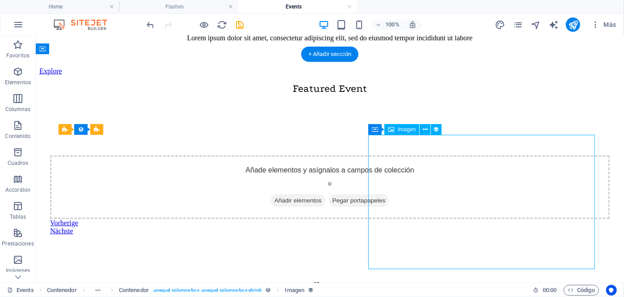
select select "vw"
select select "px"
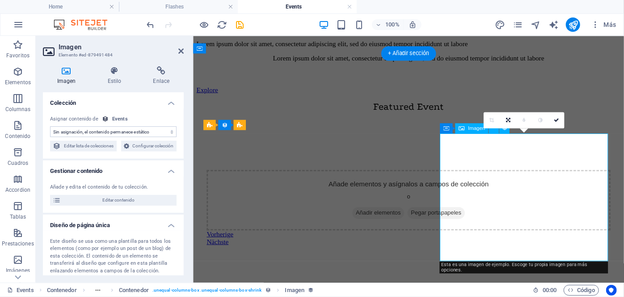
scroll to position [428, 0]
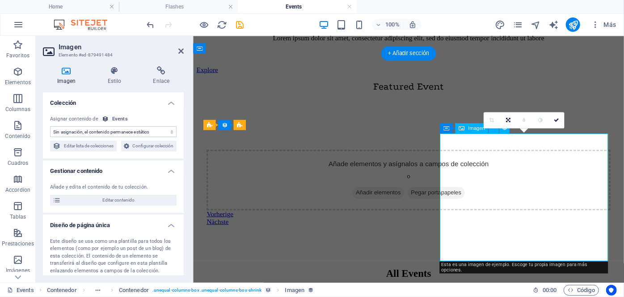
select select "event-image"
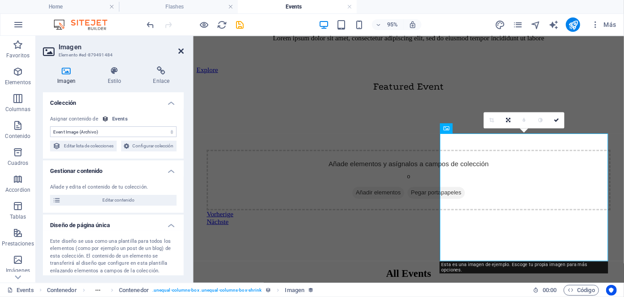
click at [181, 51] on icon at bounding box center [180, 50] width 5 height 7
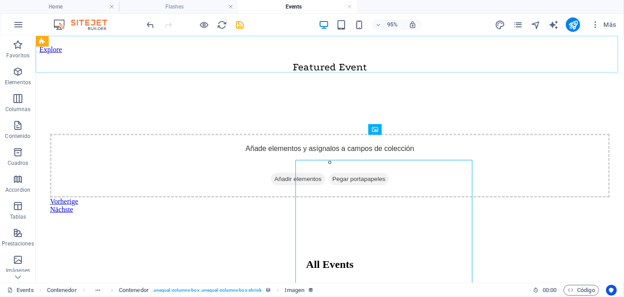
scroll to position [407, 0]
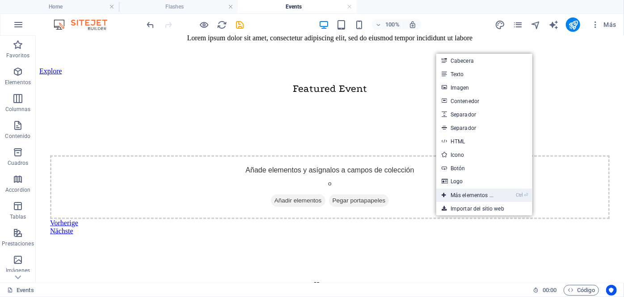
drag, startPoint x: 475, startPoint y: 196, endPoint x: 285, endPoint y: 160, distance: 193.1
click at [475, 196] on link "Ctrl ⏎ Más elementos ..." at bounding box center [467, 194] width 63 height 13
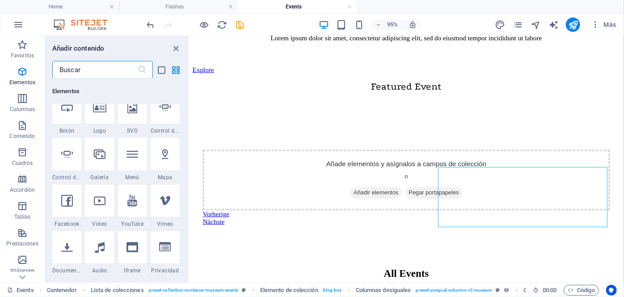
scroll to position [290, 0]
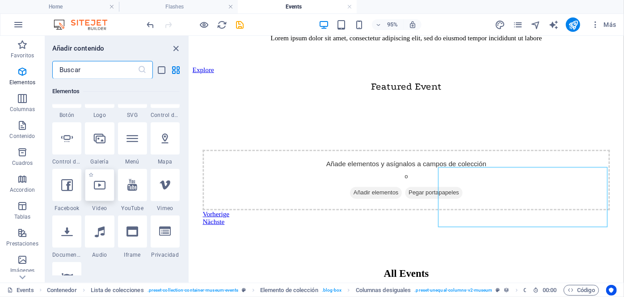
click at [95, 189] on icon at bounding box center [100, 185] width 12 height 12
select select "%"
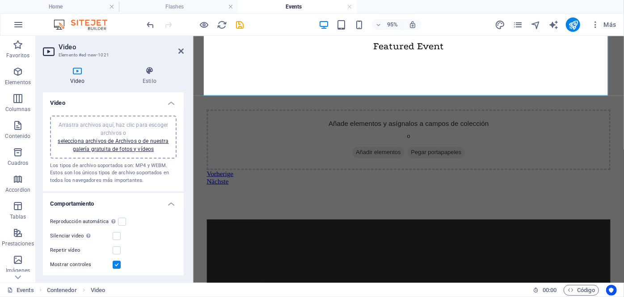
scroll to position [469, 0]
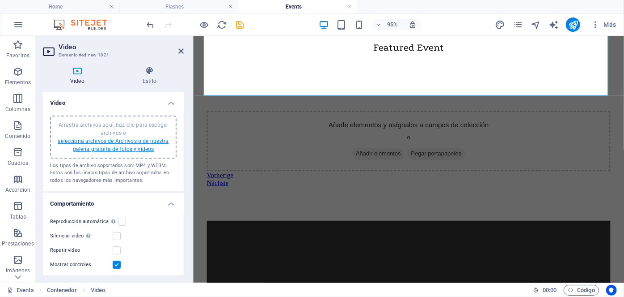
click at [102, 148] on link "selecciona archivos de Archivos o de nuestra galería gratuita de fotos y vídeos" at bounding box center [113, 145] width 111 height 14
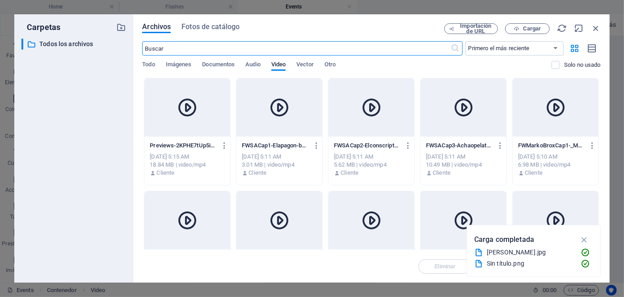
click at [297, 43] on input "text" at bounding box center [296, 48] width 309 height 14
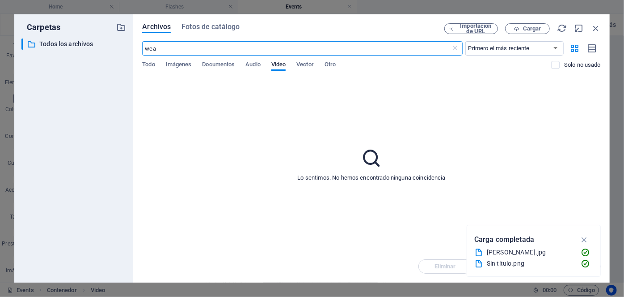
drag, startPoint x: 297, startPoint y: 43, endPoint x: 129, endPoint y: 41, distance: 168.2
click at [129, 41] on div "Carpetas ​ Todos los archivos Todos los archivos Archivos Fotos de catálogo Imp…" at bounding box center [312, 148] width 596 height 268
click at [220, 51] on input "dragon" at bounding box center [296, 48] width 309 height 14
type input "d"
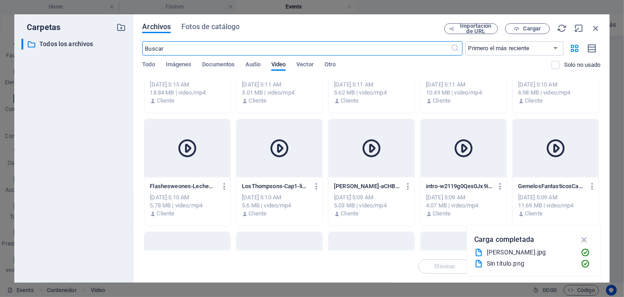
scroll to position [0, 0]
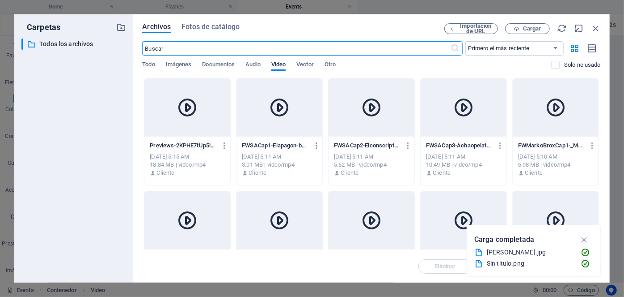
click at [266, 116] on div at bounding box center [280, 107] width 86 height 58
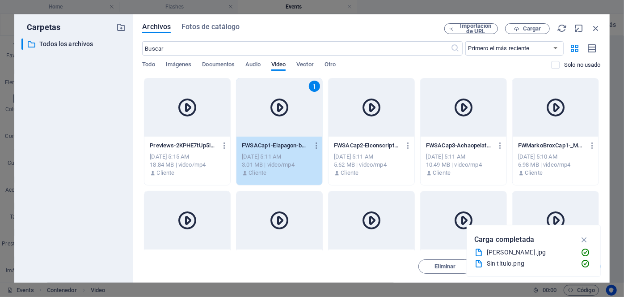
click at [266, 116] on div "1" at bounding box center [280, 107] width 86 height 58
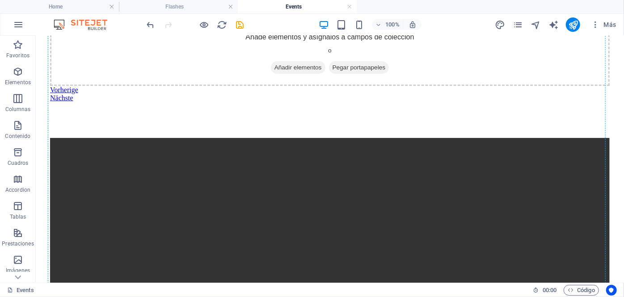
scroll to position [841, 0]
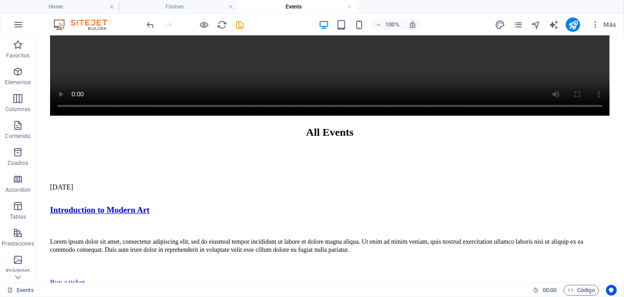
drag, startPoint x: 335, startPoint y: 106, endPoint x: 531, endPoint y: 94, distance: 196.7
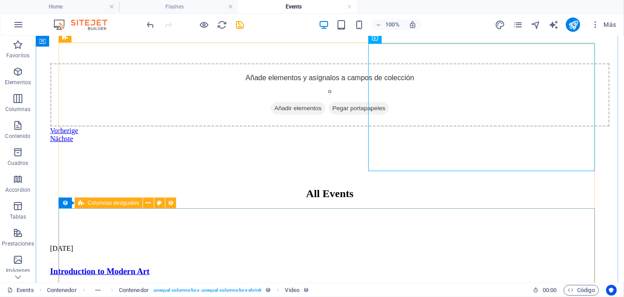
scroll to position [621, 0]
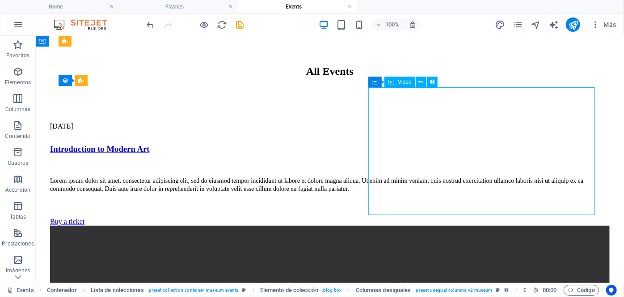
select select "%"
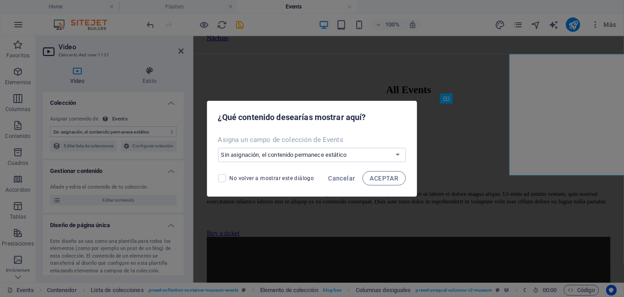
scroll to position [653, 0]
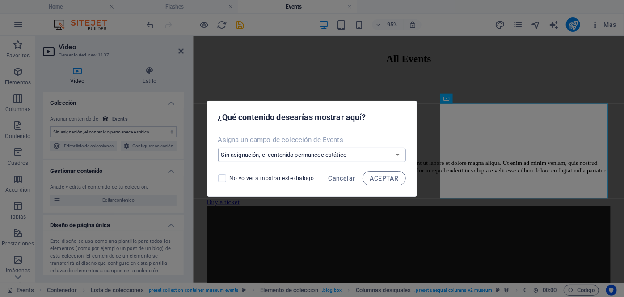
click at [332, 156] on select "Sin asignación, el contenido permanece estático Crear un campo nuevo Creado a l…" at bounding box center [312, 155] width 188 height 14
select select "createNew"
click at [219, 148] on select "Sin asignación, el contenido permanece estático Crear un campo nuevo Creado a l…" at bounding box center [312, 155] width 188 height 14
click at [376, 178] on span "ACEPTAR" at bounding box center [384, 177] width 29 height 7
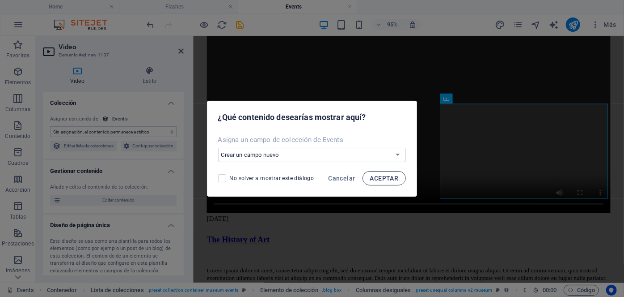
scroll to position [0, 0]
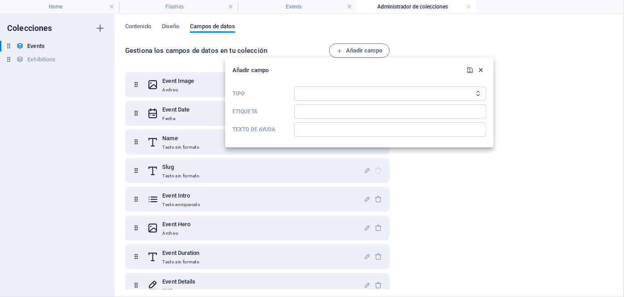
click at [483, 71] on icon "button" at bounding box center [482, 70] width 8 height 8
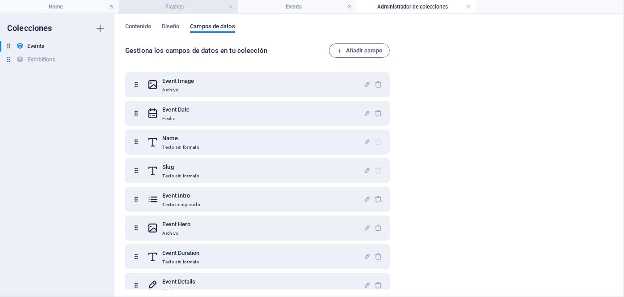
click at [155, 7] on h4 "Flashes" at bounding box center [178, 7] width 119 height 10
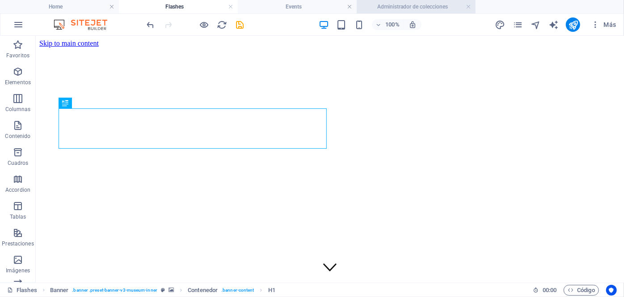
click at [404, 4] on h4 "Administrador de colecciones" at bounding box center [416, 7] width 119 height 10
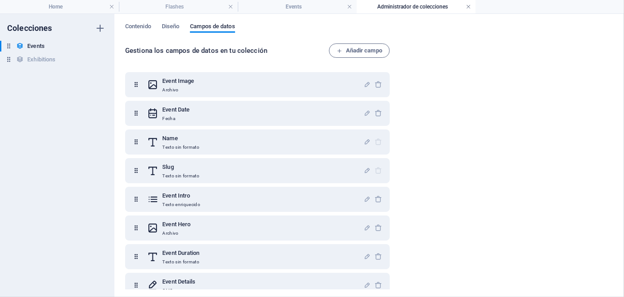
click at [469, 6] on link at bounding box center [468, 7] width 5 height 8
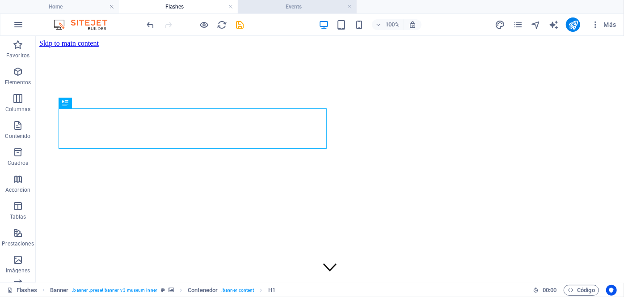
click at [292, 12] on li "Events" at bounding box center [297, 6] width 119 height 13
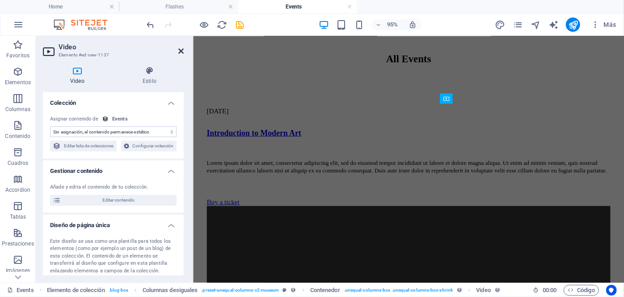
click at [180, 50] on icon at bounding box center [180, 50] width 5 height 7
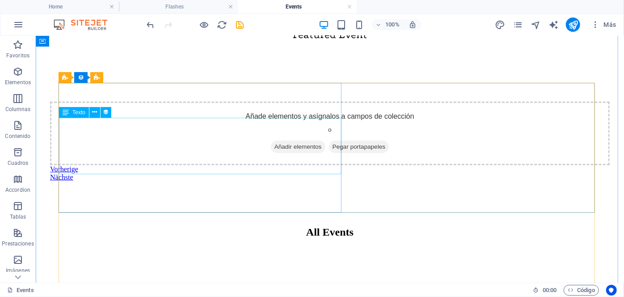
scroll to position [458, 0]
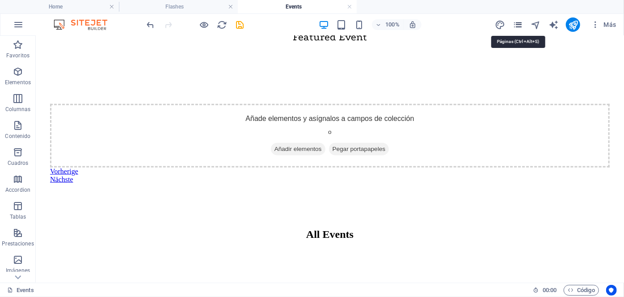
click at [514, 28] on icon "pages" at bounding box center [518, 25] width 10 height 10
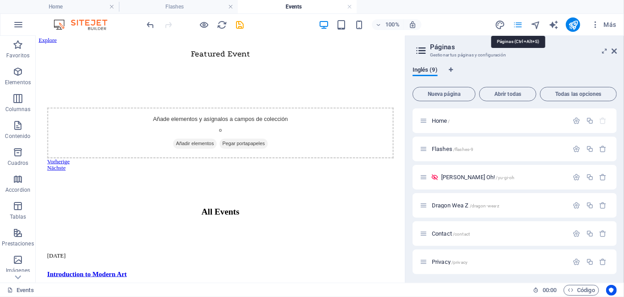
scroll to position [479, 0]
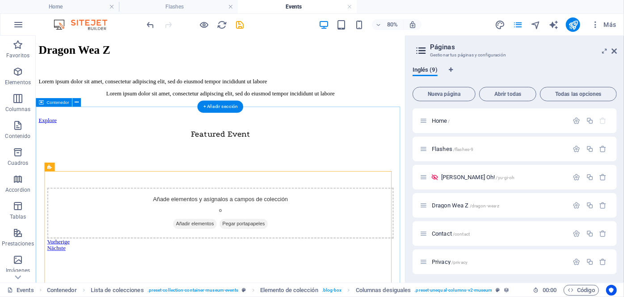
scroll to position [195, 0]
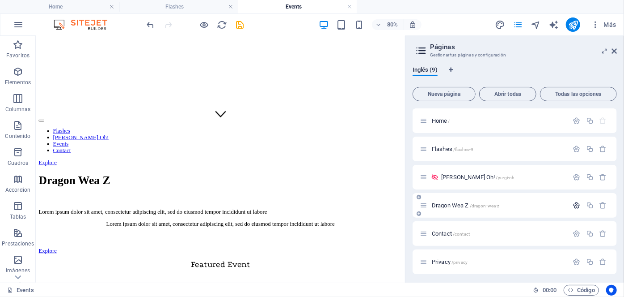
click at [576, 205] on icon "button" at bounding box center [577, 205] width 8 height 8
click at [490, 237] on input "Dragon Wea Z" at bounding box center [515, 239] width 190 height 14
click at [519, 67] on div "Inglés (9)" at bounding box center [515, 74] width 204 height 17
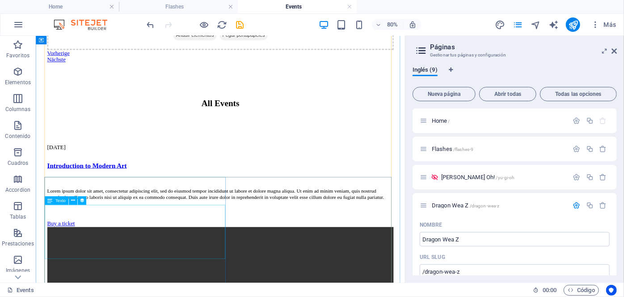
scroll to position [642, 0]
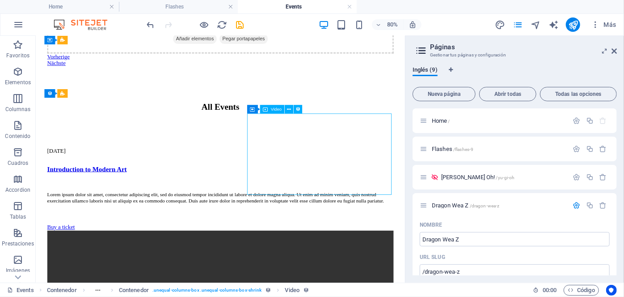
scroll to position [561, 0]
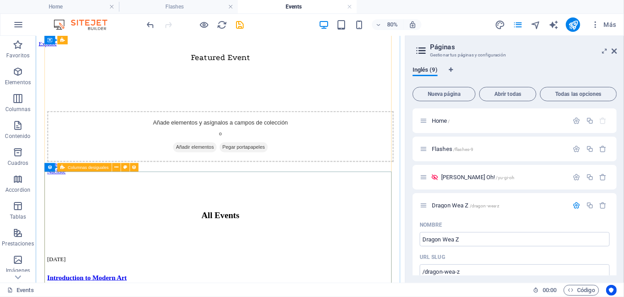
scroll to position [439, 0]
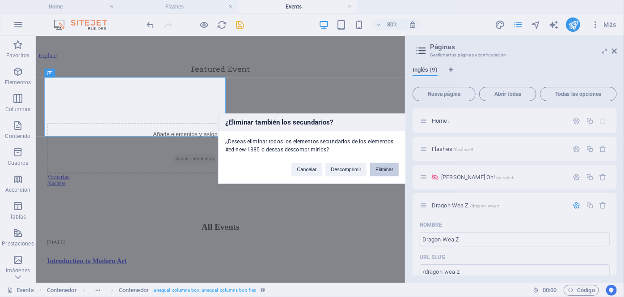
click at [380, 171] on button "Eliminar" at bounding box center [384, 168] width 29 height 13
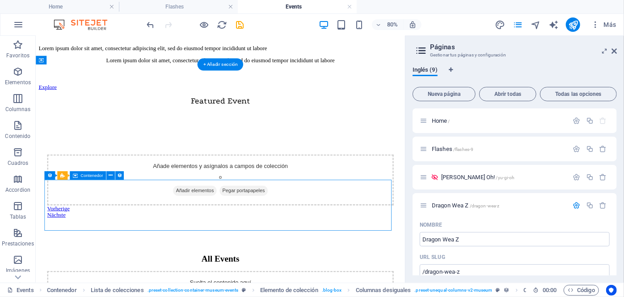
scroll to position [358, 0]
